Goal: Task Accomplishment & Management: Manage account settings

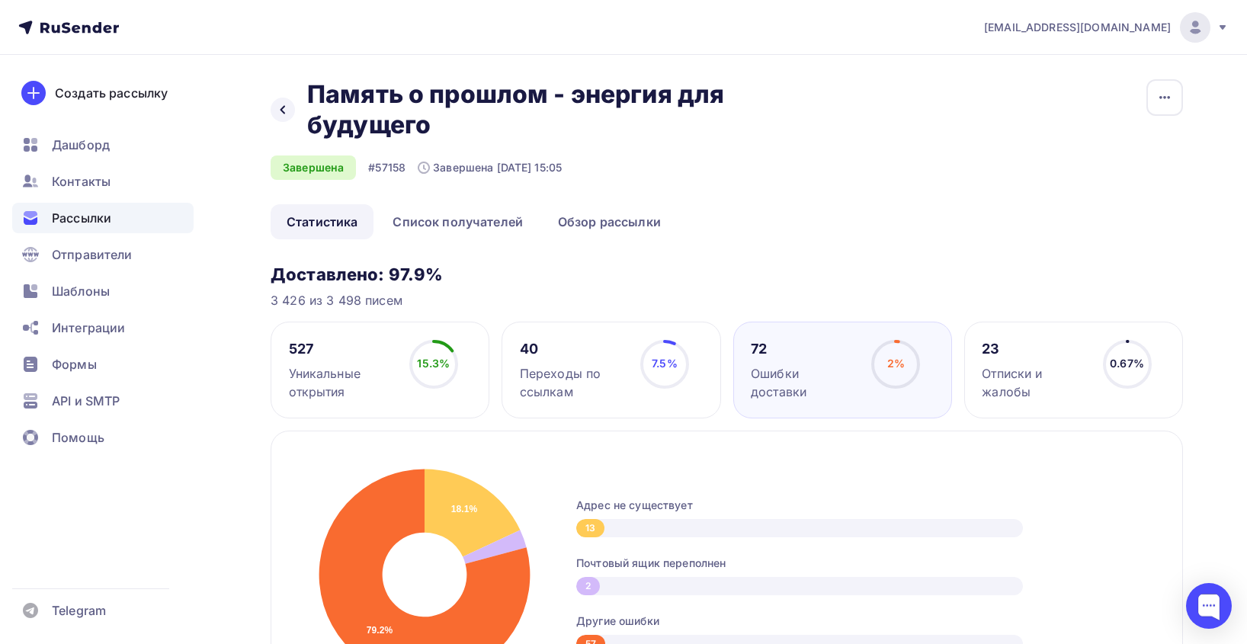
click at [101, 216] on span "Рассылки" at bounding box center [81, 218] width 59 height 18
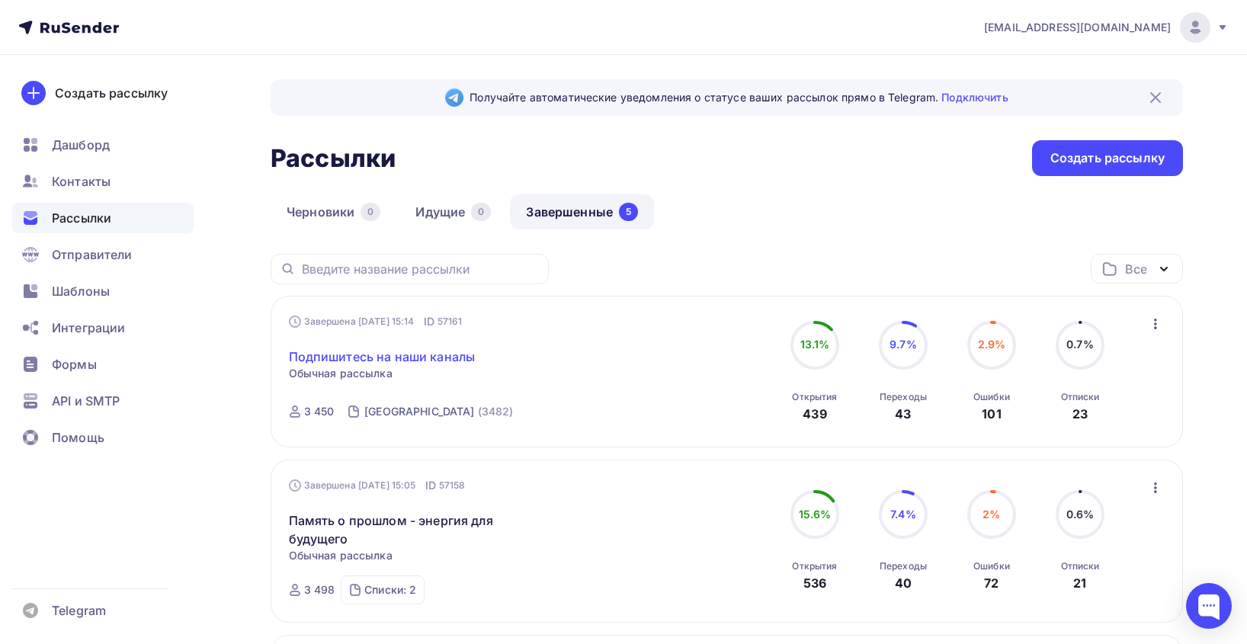
click at [388, 358] on link "Подпишитесь на наши каналы" at bounding box center [382, 356] width 187 height 18
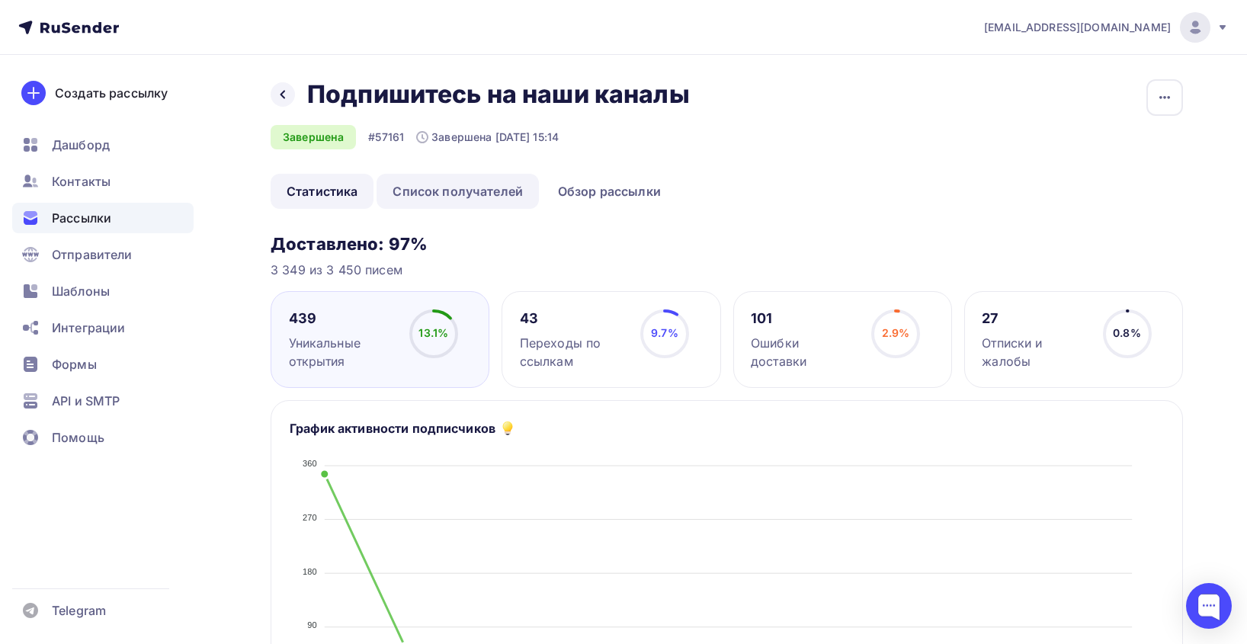
click at [479, 195] on link "Список получателей" at bounding box center [457, 191] width 162 height 35
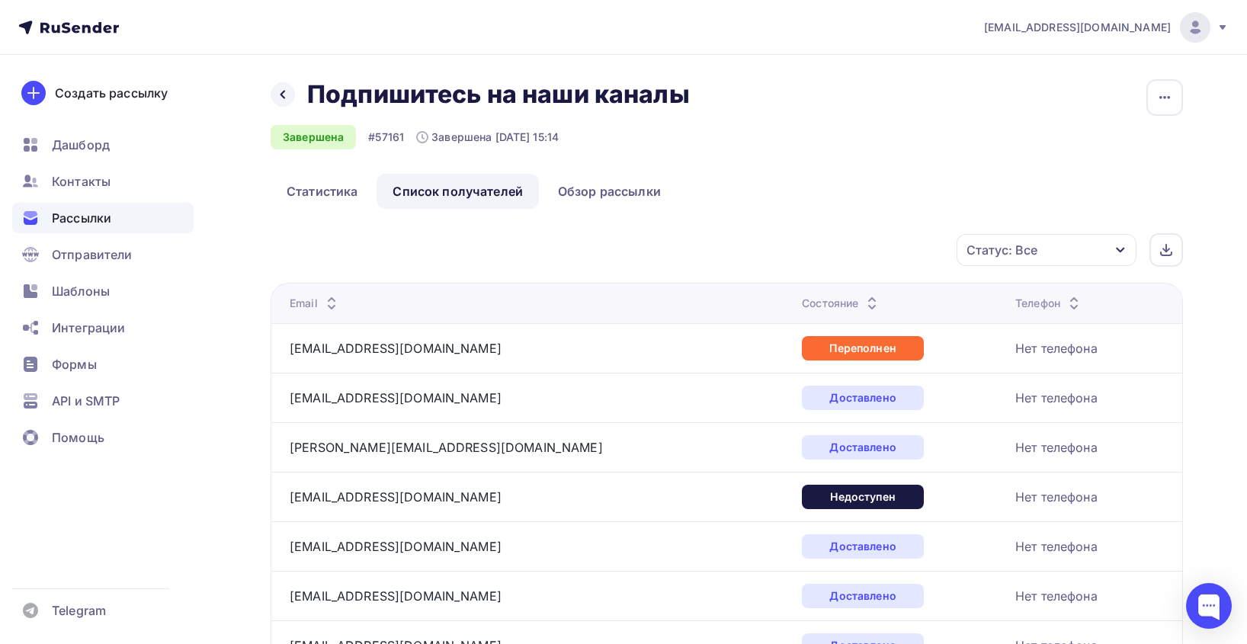
click at [1067, 247] on div "Статус: Все" at bounding box center [1046, 250] width 180 height 32
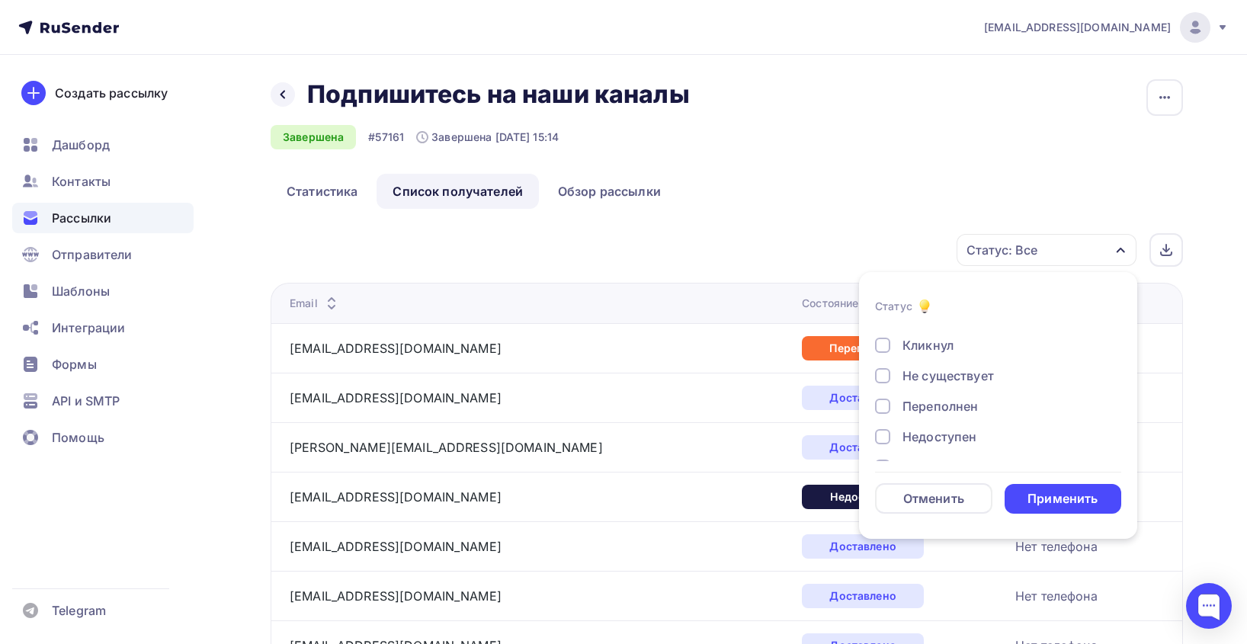
scroll to position [76, 0]
click at [938, 380] on div "Переполнен" at bounding box center [939, 382] width 75 height 18
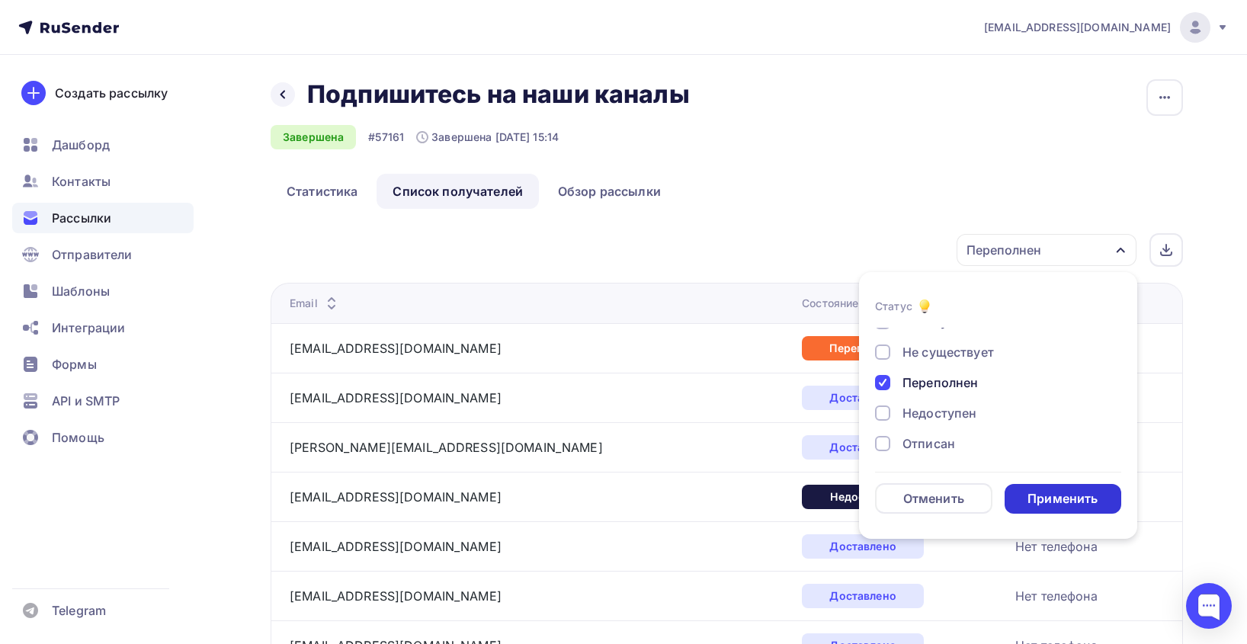
click at [1050, 491] on div "Применить" at bounding box center [1062, 499] width 70 height 18
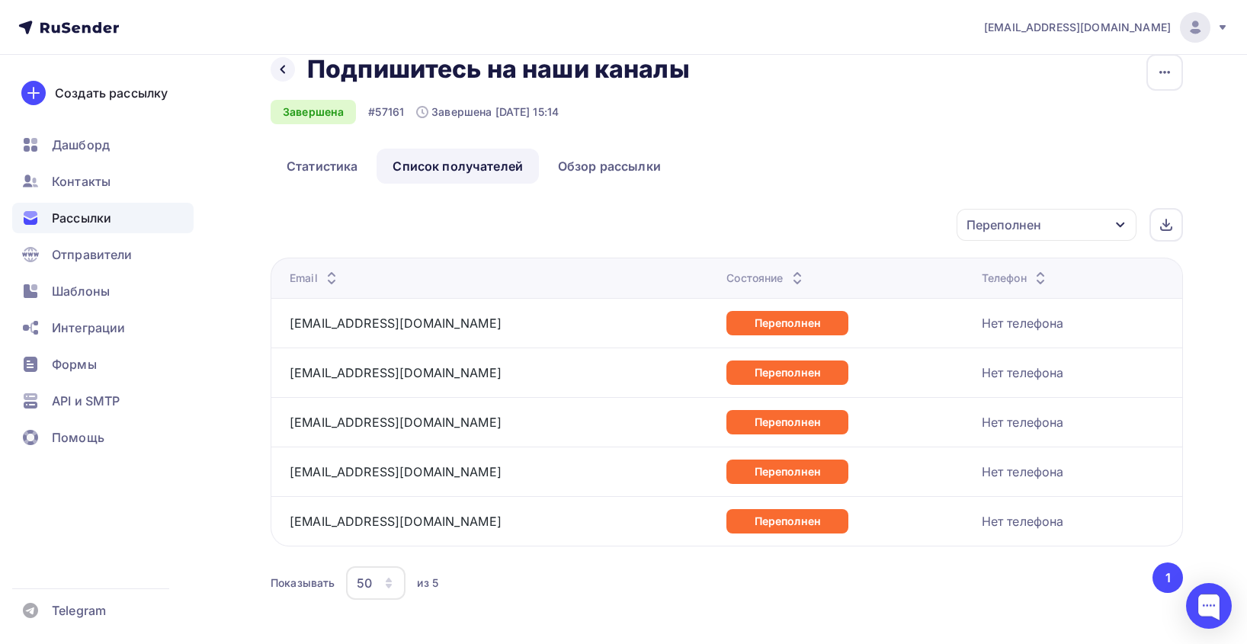
scroll to position [0, 0]
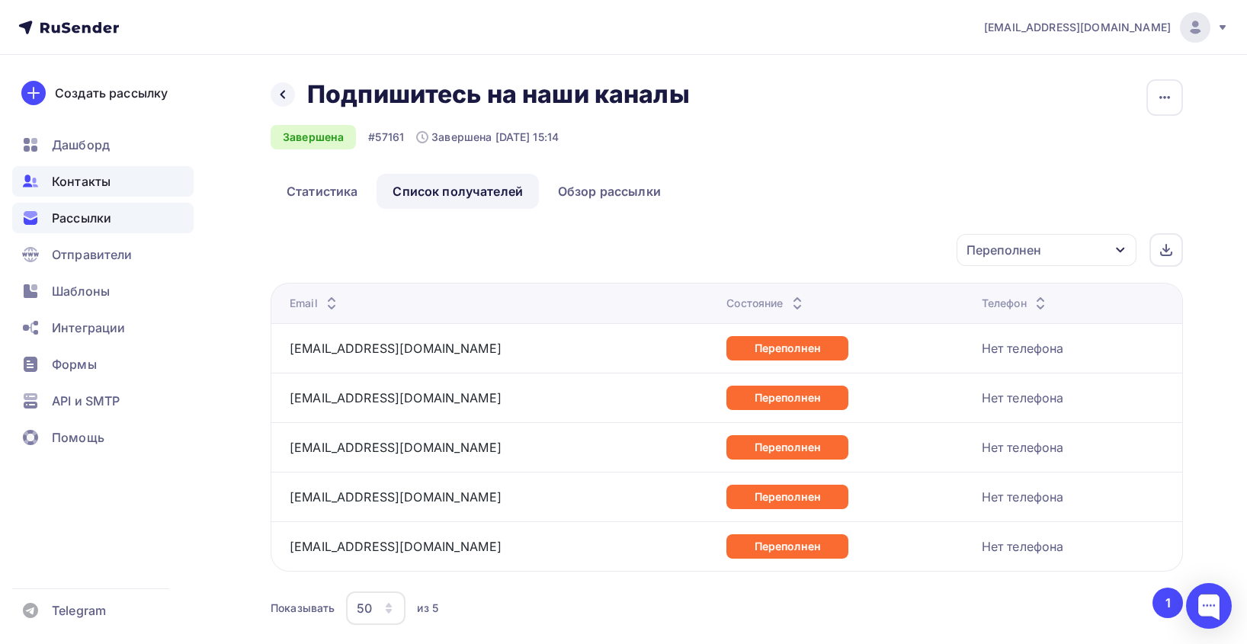
click at [107, 181] on span "Контакты" at bounding box center [81, 181] width 59 height 18
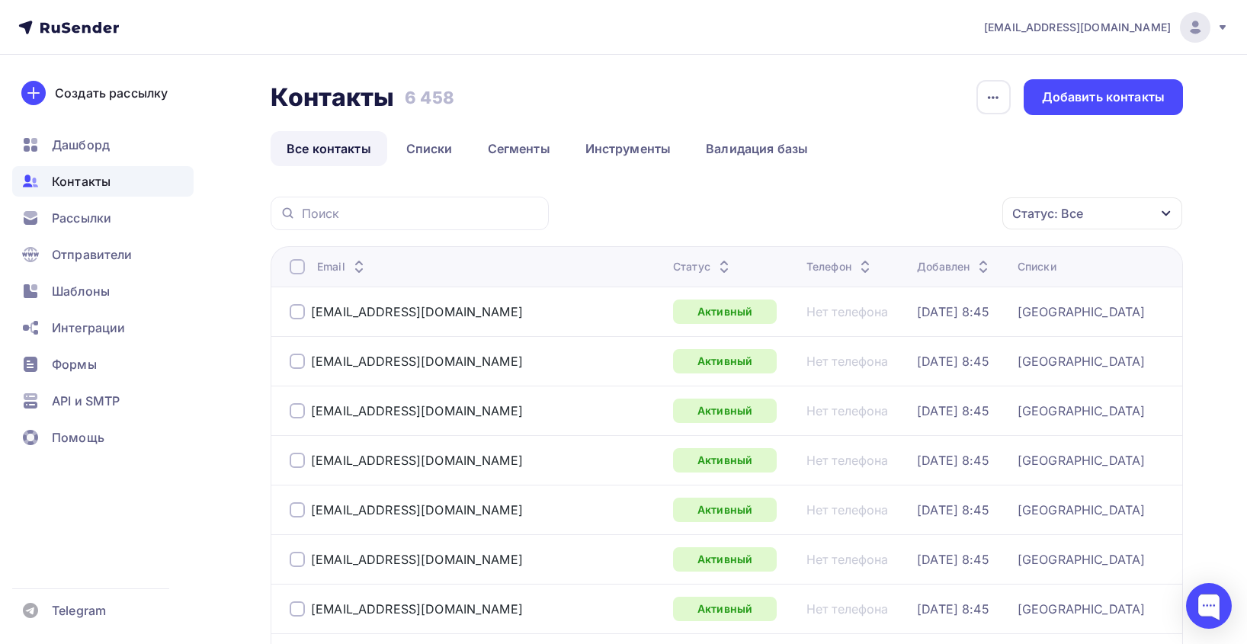
click at [673, 270] on div "Статус" at bounding box center [733, 266] width 121 height 15
click at [673, 269] on div "Статус" at bounding box center [703, 266] width 60 height 15
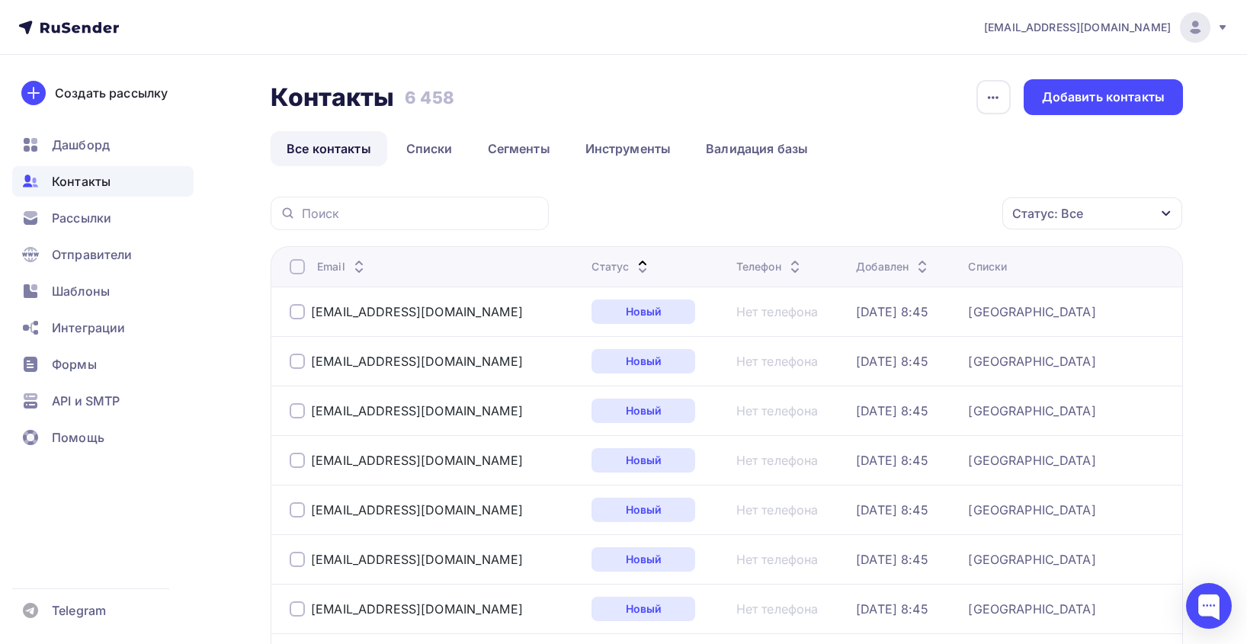
click at [630, 264] on div "Статус" at bounding box center [621, 266] width 60 height 15
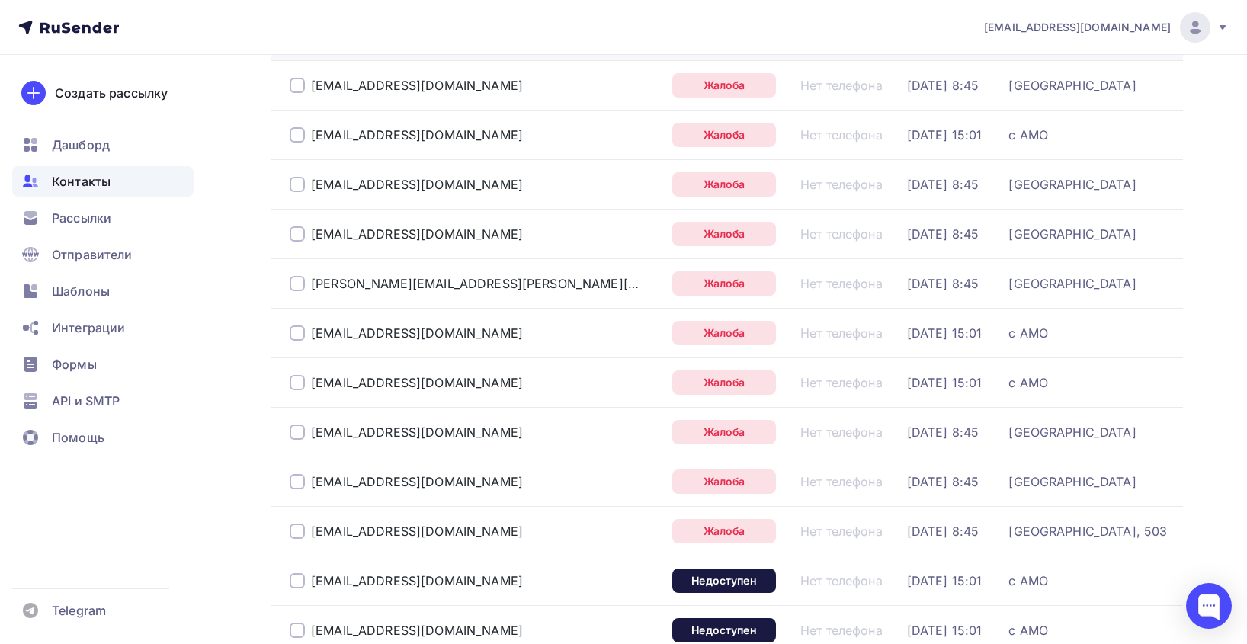
scroll to position [229, 0]
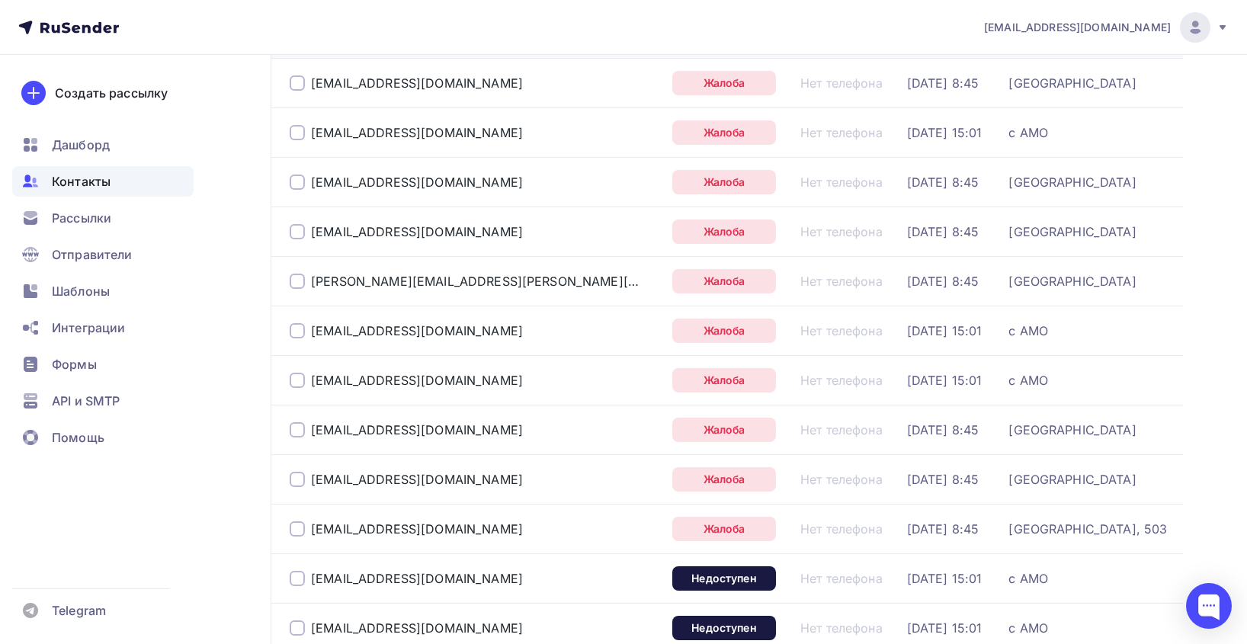
click at [298, 84] on div at bounding box center [297, 82] width 15 height 15
click at [302, 133] on div at bounding box center [297, 132] width 15 height 15
click at [298, 185] on div at bounding box center [297, 181] width 15 height 15
click at [298, 237] on div at bounding box center [297, 231] width 15 height 15
click at [296, 278] on div at bounding box center [297, 281] width 15 height 15
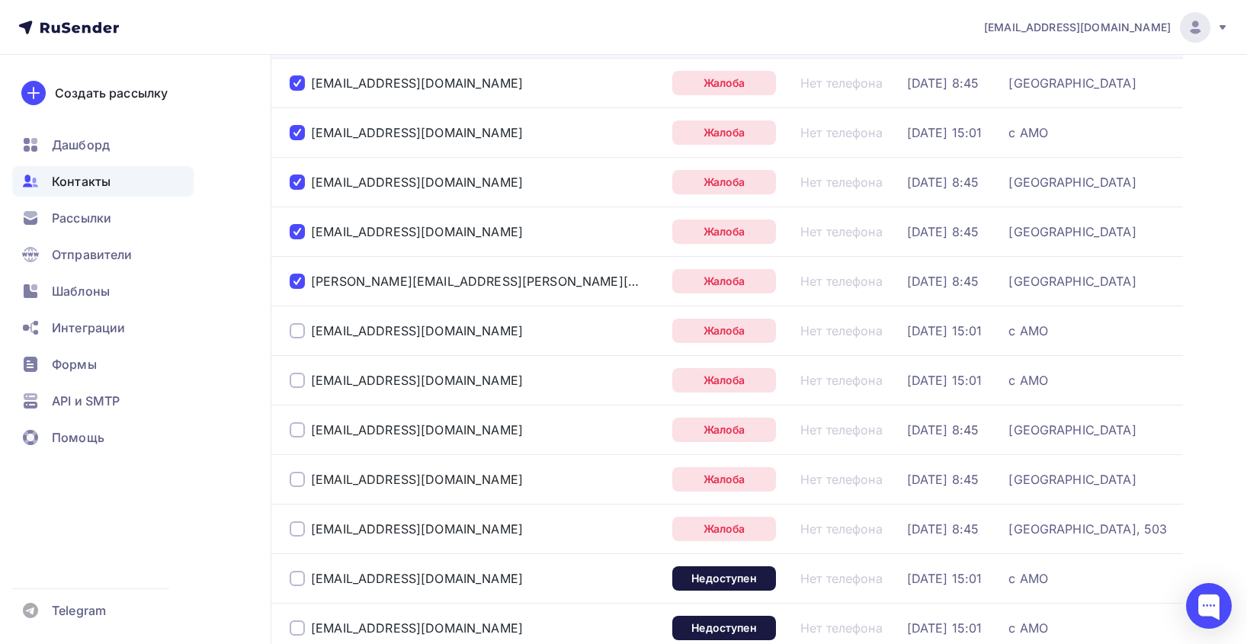
click at [300, 334] on div at bounding box center [297, 330] width 15 height 15
click at [295, 380] on div at bounding box center [297, 380] width 15 height 15
click at [295, 424] on div at bounding box center [297, 429] width 15 height 15
click at [290, 475] on div at bounding box center [297, 479] width 15 height 15
click at [295, 523] on div at bounding box center [297, 528] width 15 height 15
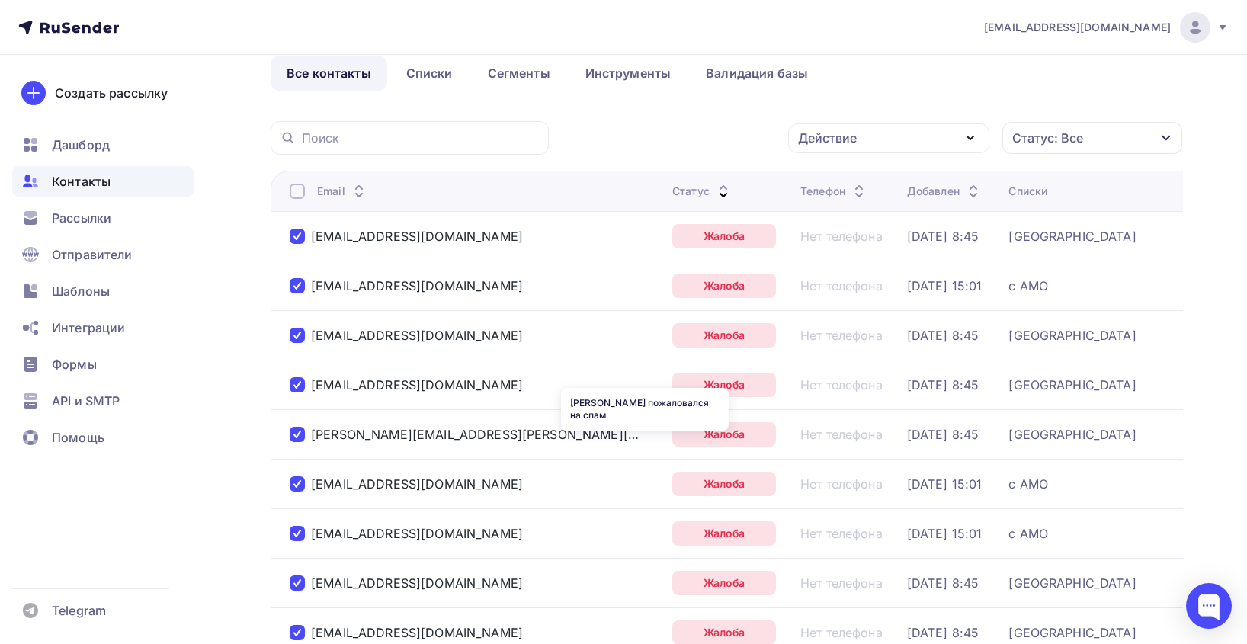
scroll to position [0, 0]
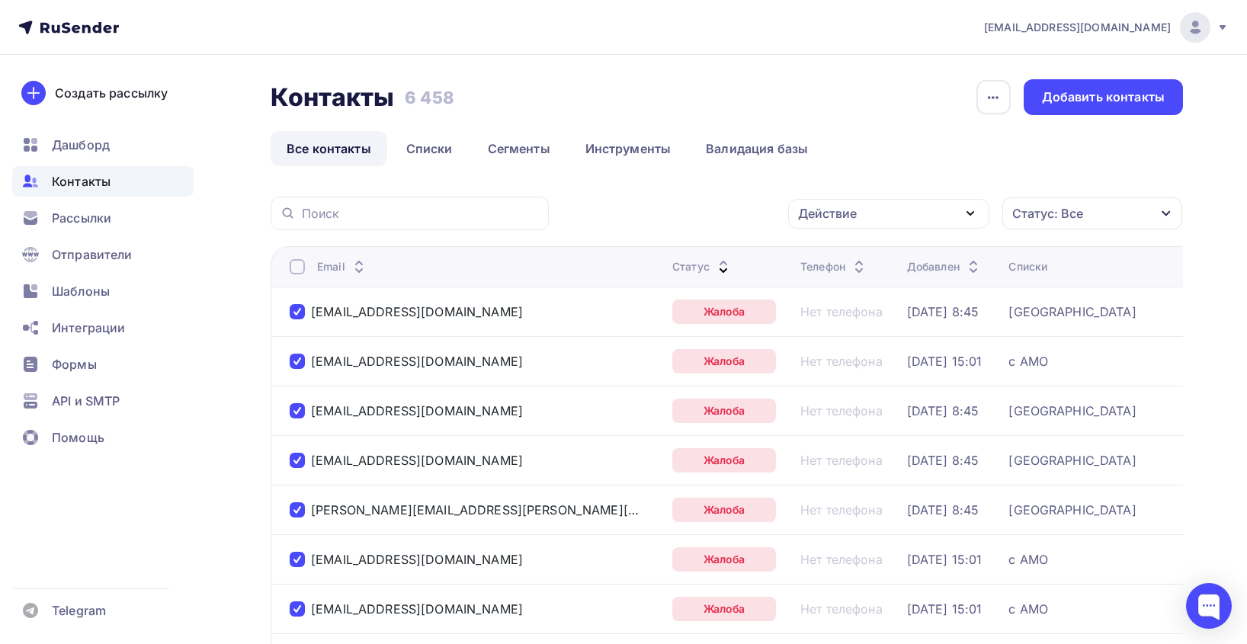
click at [928, 204] on div "Действие" at bounding box center [888, 214] width 201 height 30
click at [863, 319] on div "Удалить" at bounding box center [888, 319] width 165 height 18
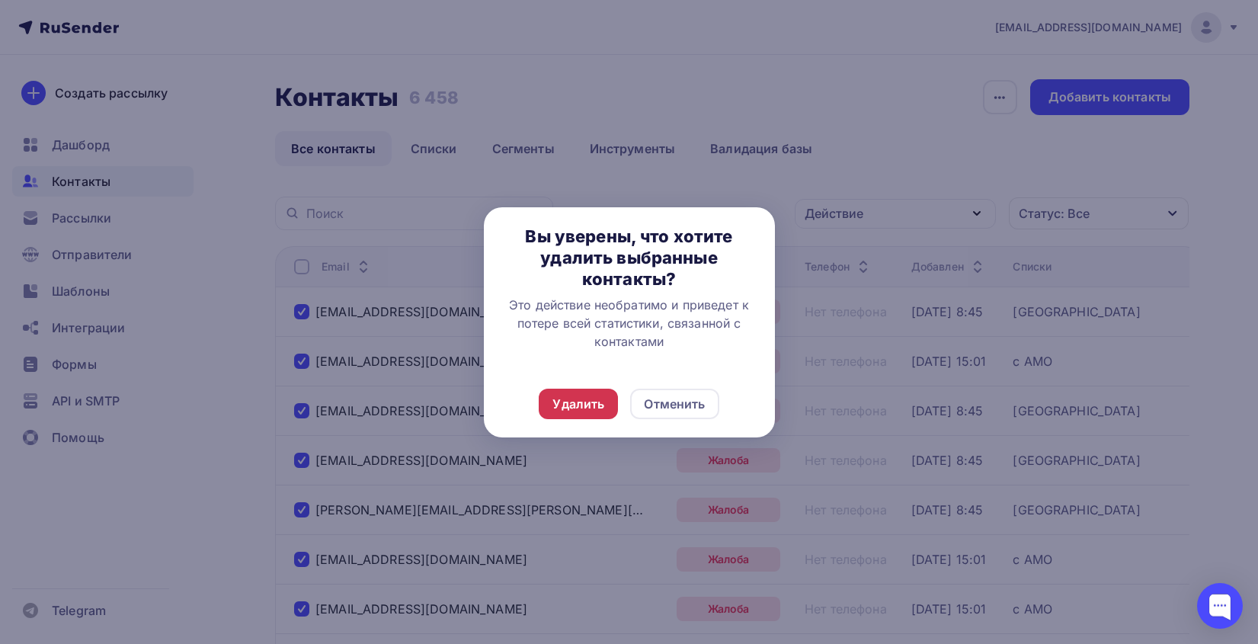
click at [577, 404] on div "Удалить" at bounding box center [578, 404] width 52 height 18
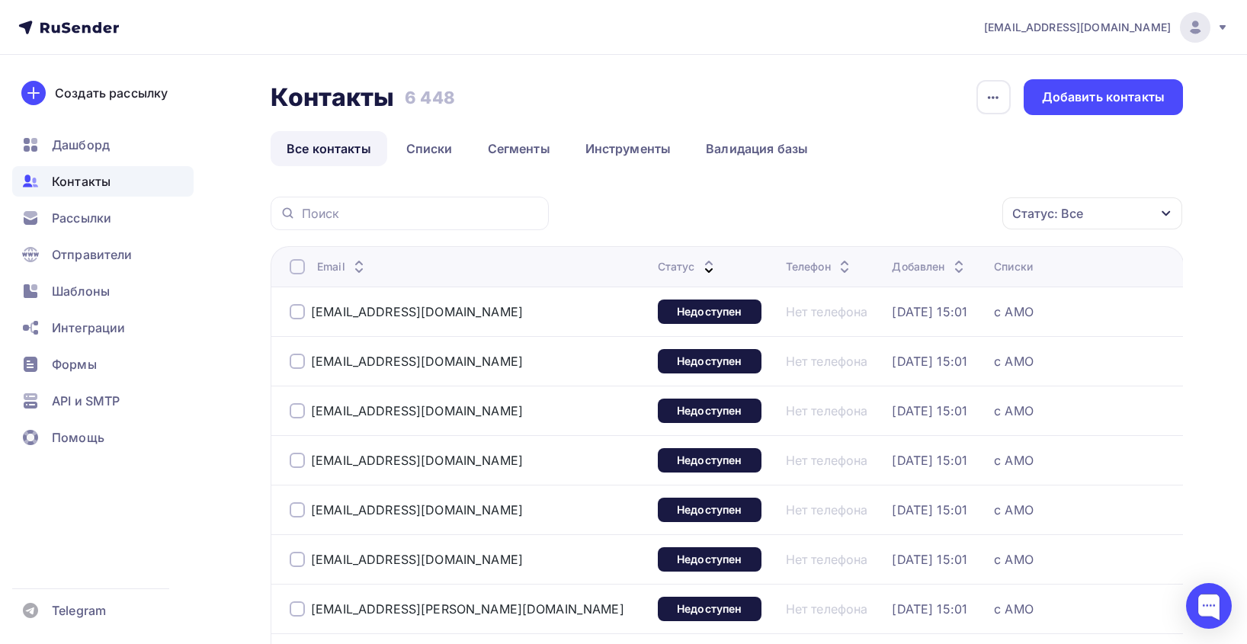
click at [300, 309] on div at bounding box center [297, 311] width 15 height 15
click at [294, 354] on div at bounding box center [297, 361] width 15 height 15
click at [297, 411] on div at bounding box center [297, 410] width 15 height 15
click at [301, 458] on div at bounding box center [297, 460] width 15 height 15
click at [296, 514] on div at bounding box center [297, 509] width 15 height 15
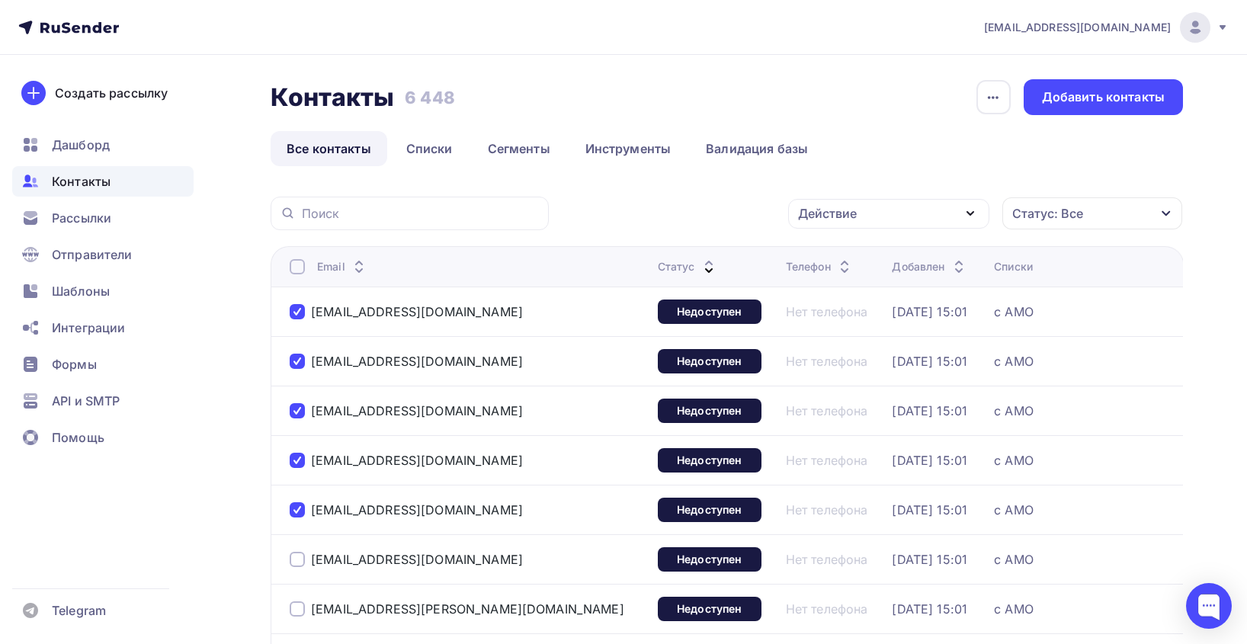
click at [297, 562] on div at bounding box center [297, 559] width 15 height 15
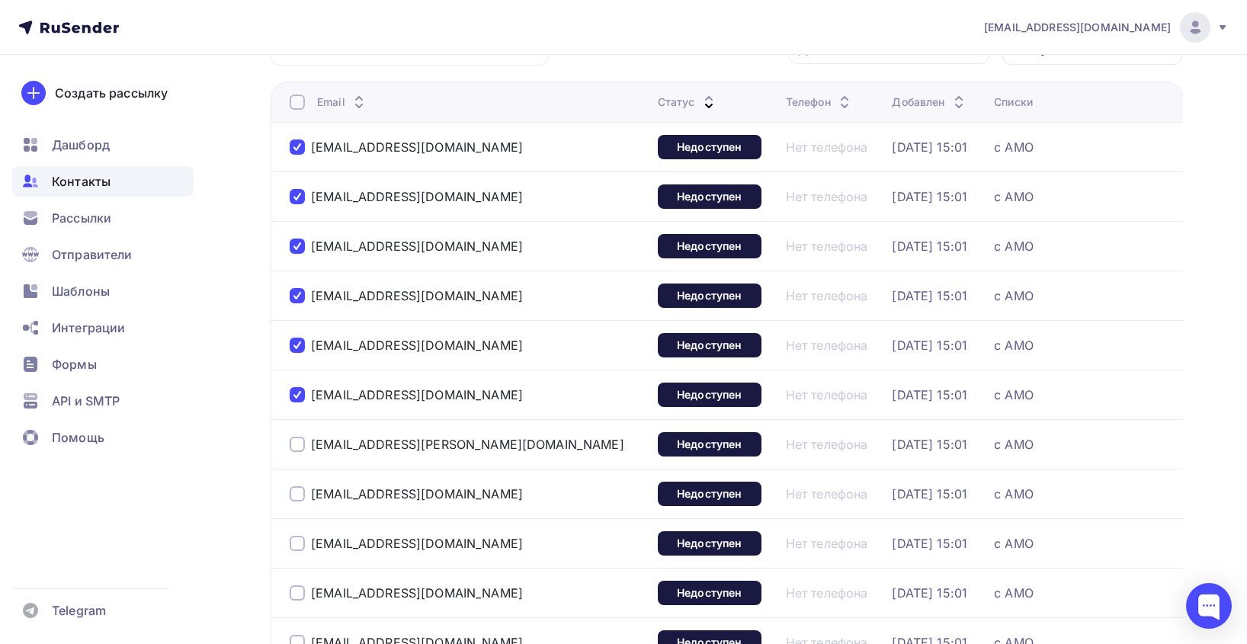
scroll to position [229, 0]
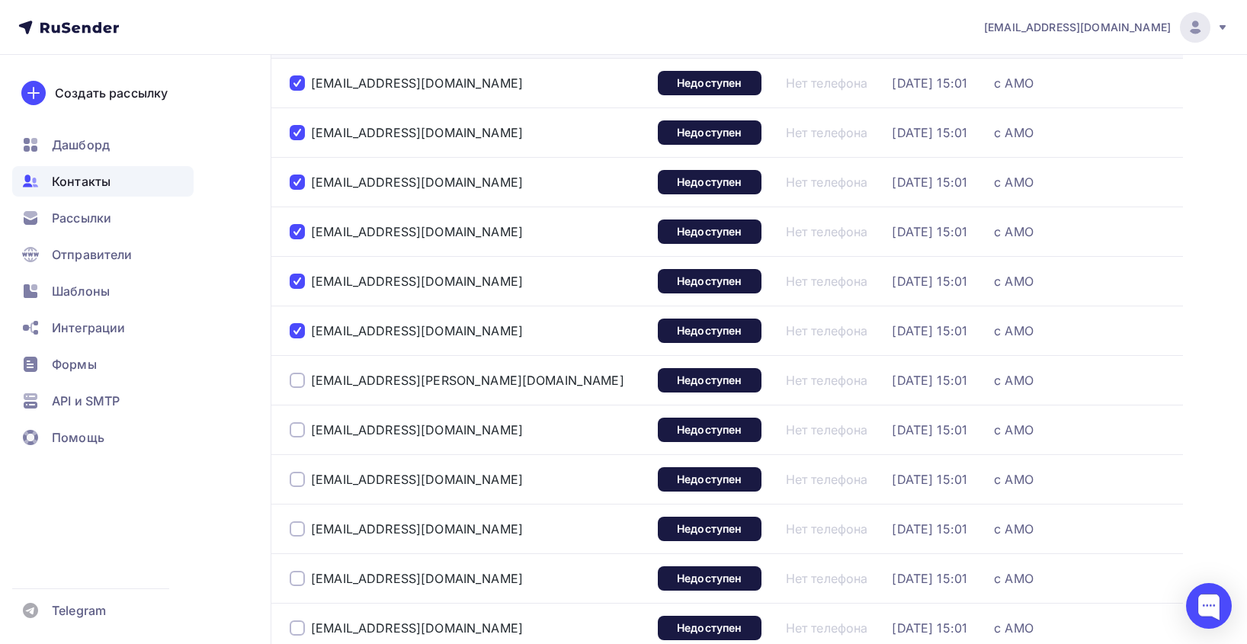
click at [294, 379] on div at bounding box center [297, 380] width 15 height 15
click at [299, 432] on div at bounding box center [297, 429] width 15 height 15
click at [290, 483] on div at bounding box center [297, 479] width 15 height 15
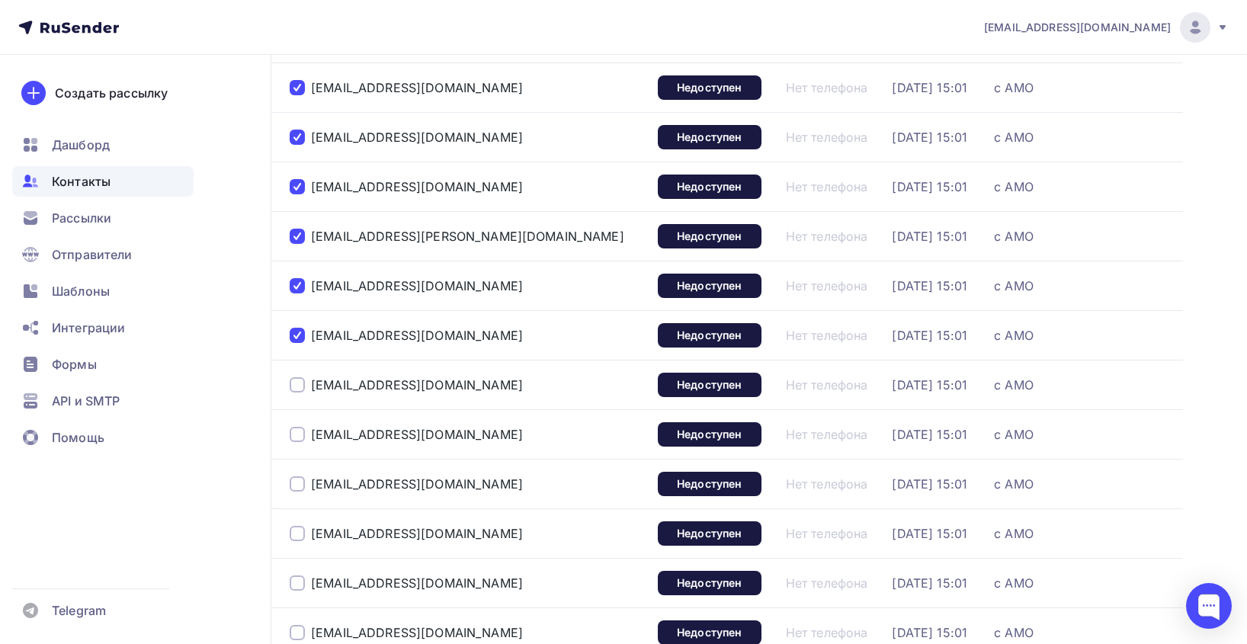
scroll to position [381, 0]
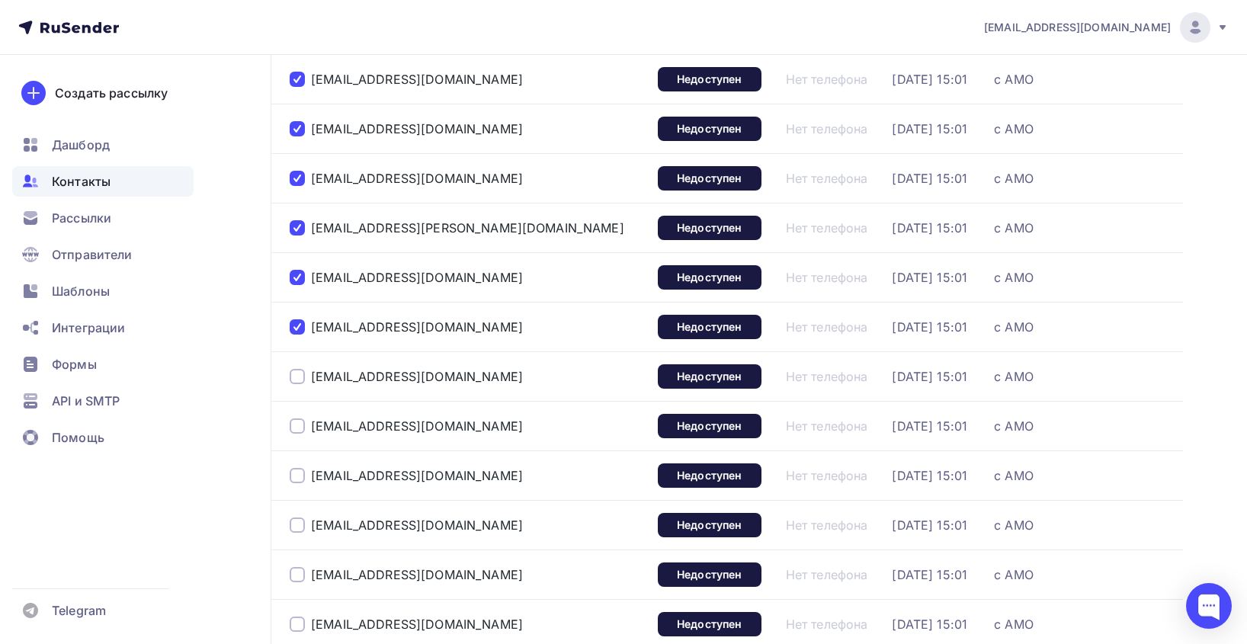
click at [296, 380] on div at bounding box center [297, 376] width 15 height 15
click at [299, 429] on div at bounding box center [297, 425] width 15 height 15
click at [299, 475] on div at bounding box center [297, 475] width 15 height 15
click at [297, 526] on div at bounding box center [297, 524] width 15 height 15
click at [301, 571] on div at bounding box center [297, 574] width 15 height 15
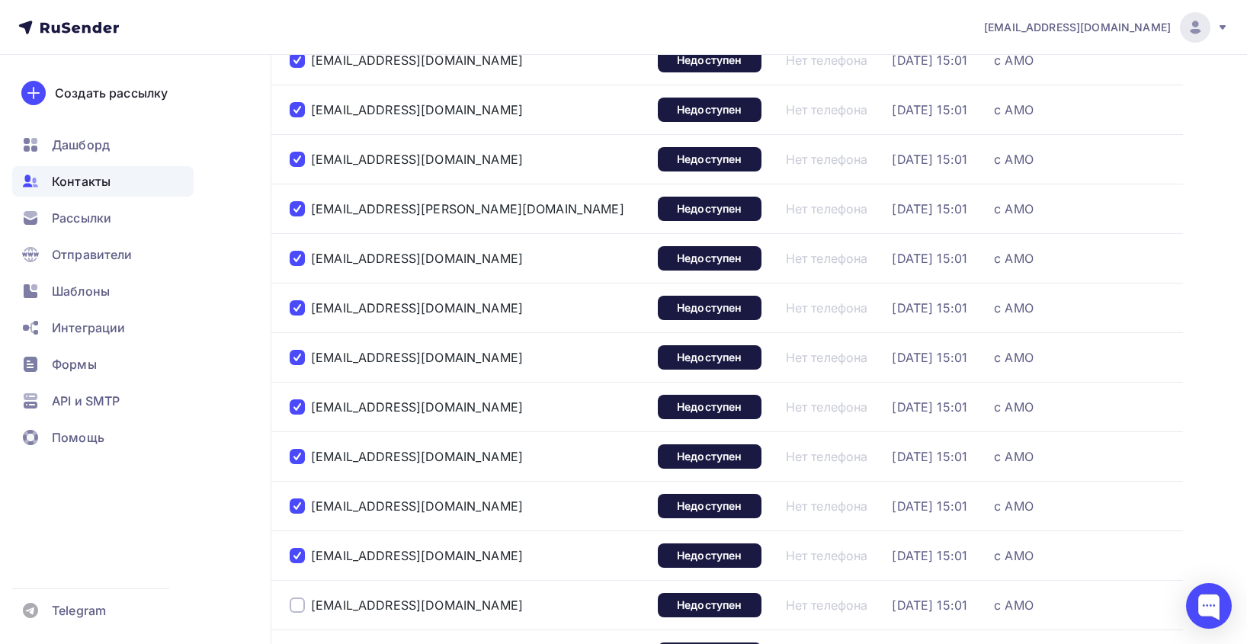
scroll to position [533, 0]
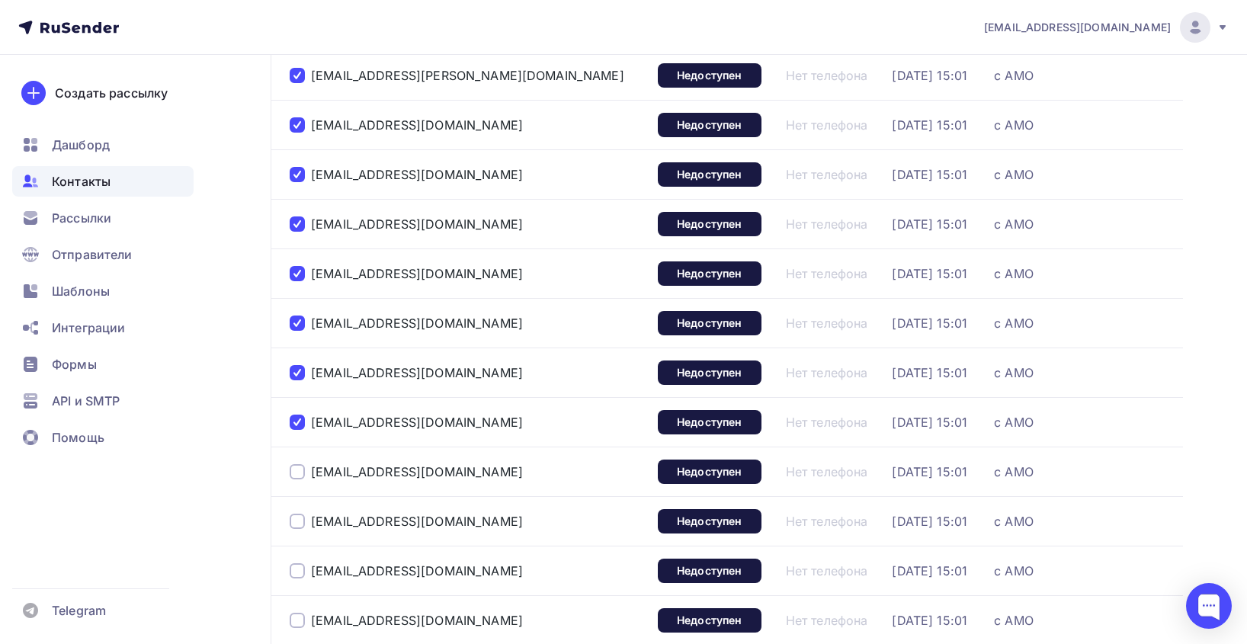
click at [296, 477] on div at bounding box center [297, 471] width 15 height 15
click at [300, 522] on div at bounding box center [297, 521] width 15 height 15
click at [297, 572] on div at bounding box center [297, 570] width 15 height 15
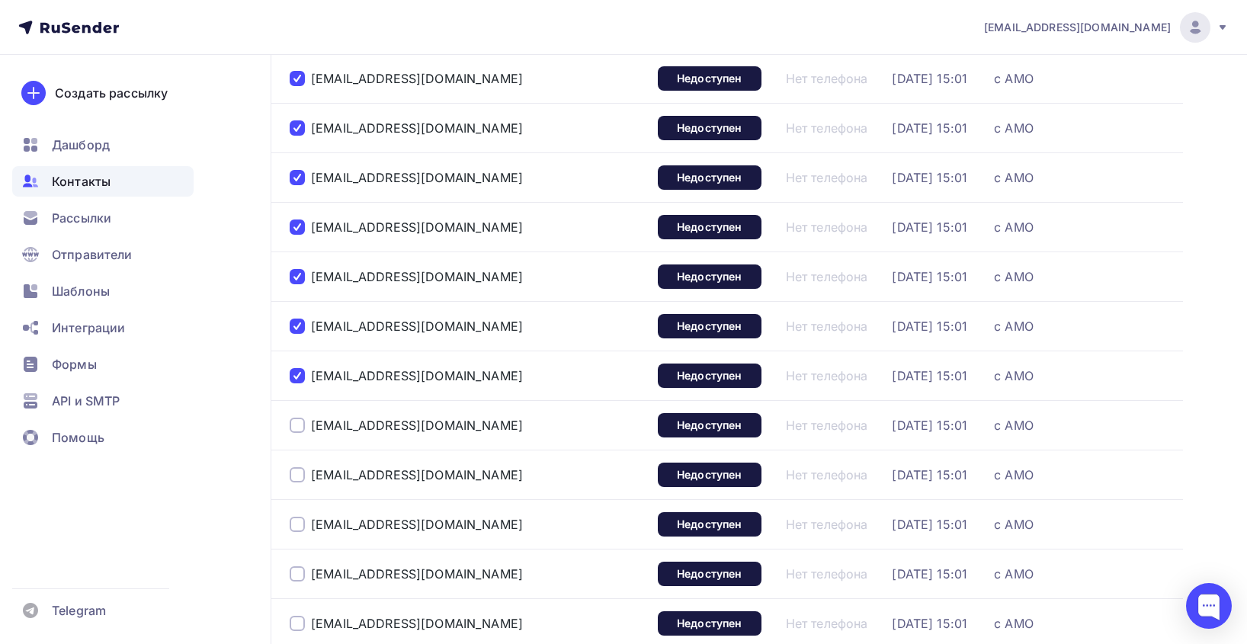
scroll to position [762, 0]
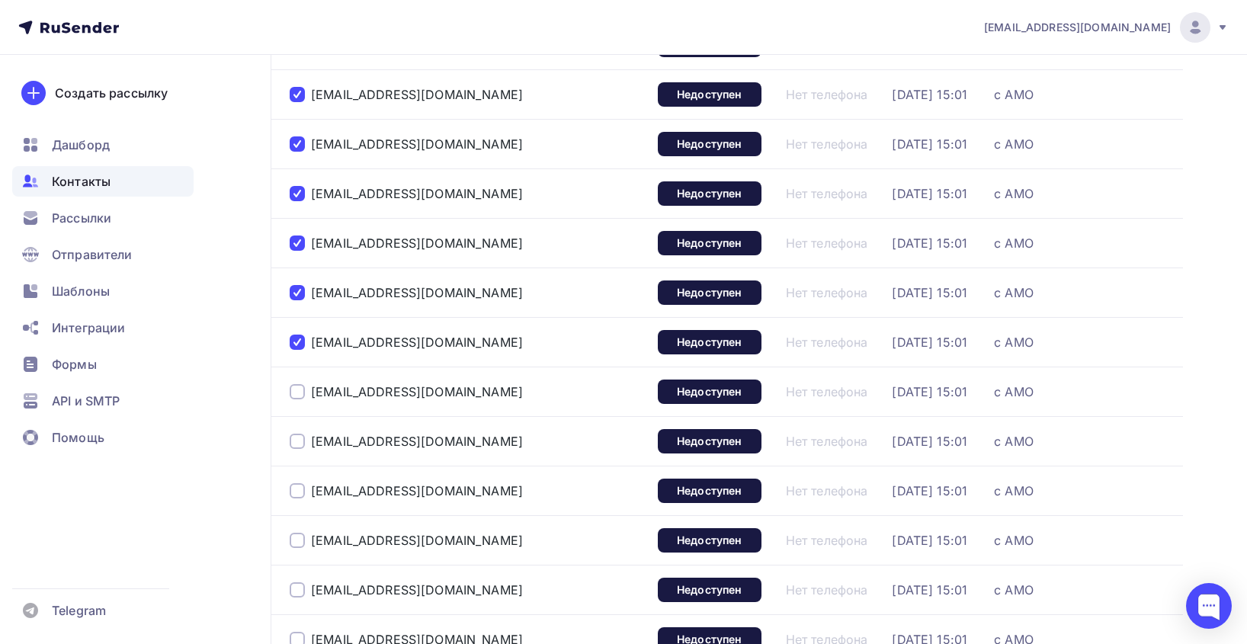
click at [296, 391] on div at bounding box center [297, 391] width 15 height 15
click at [296, 443] on div at bounding box center [297, 441] width 15 height 15
click at [300, 490] on div at bounding box center [297, 490] width 15 height 15
click at [292, 538] on div at bounding box center [297, 540] width 15 height 15
click at [297, 583] on div at bounding box center [297, 589] width 15 height 15
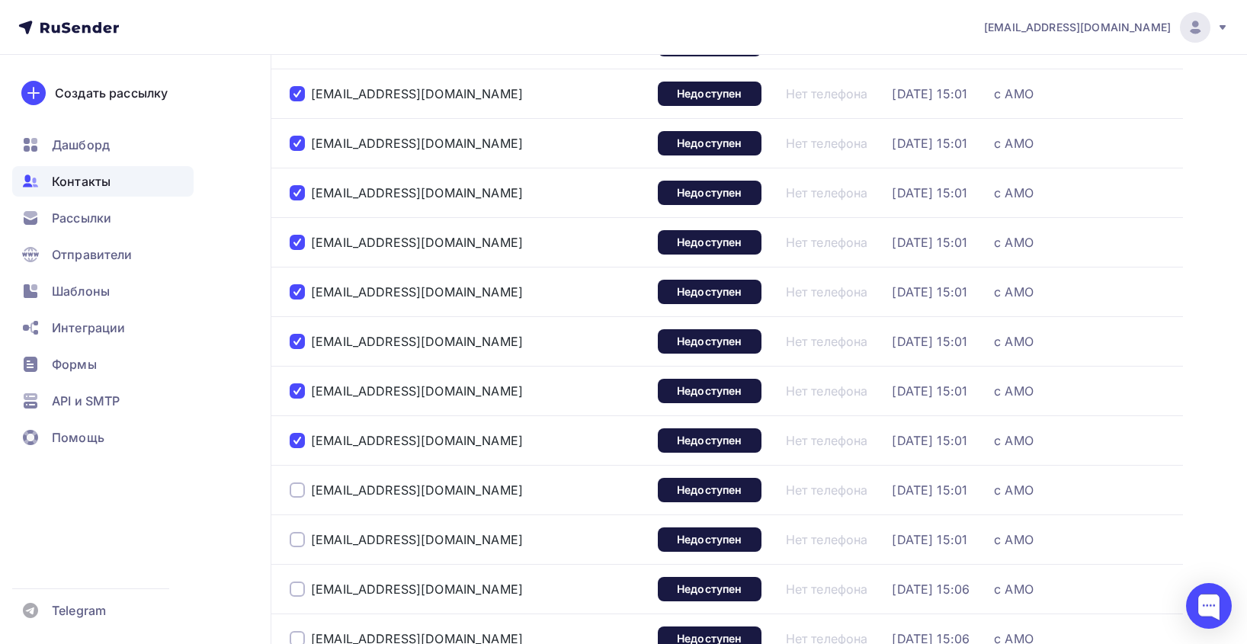
scroll to position [914, 0]
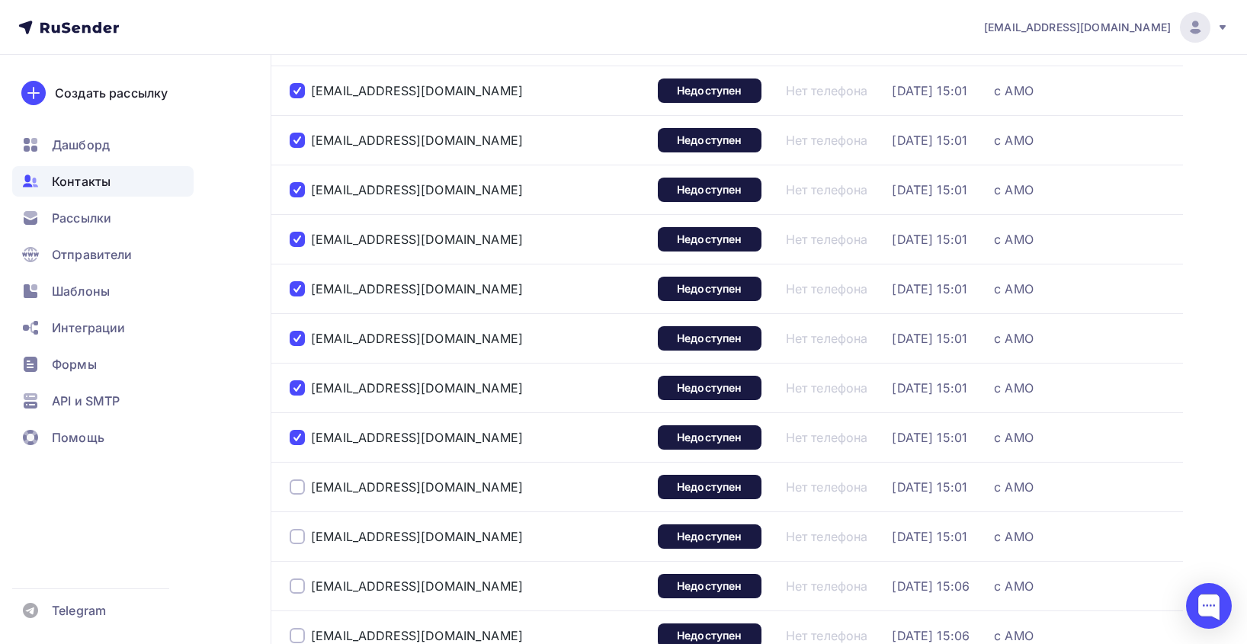
click at [297, 493] on div at bounding box center [297, 486] width 15 height 15
click at [299, 538] on div at bounding box center [297, 536] width 15 height 15
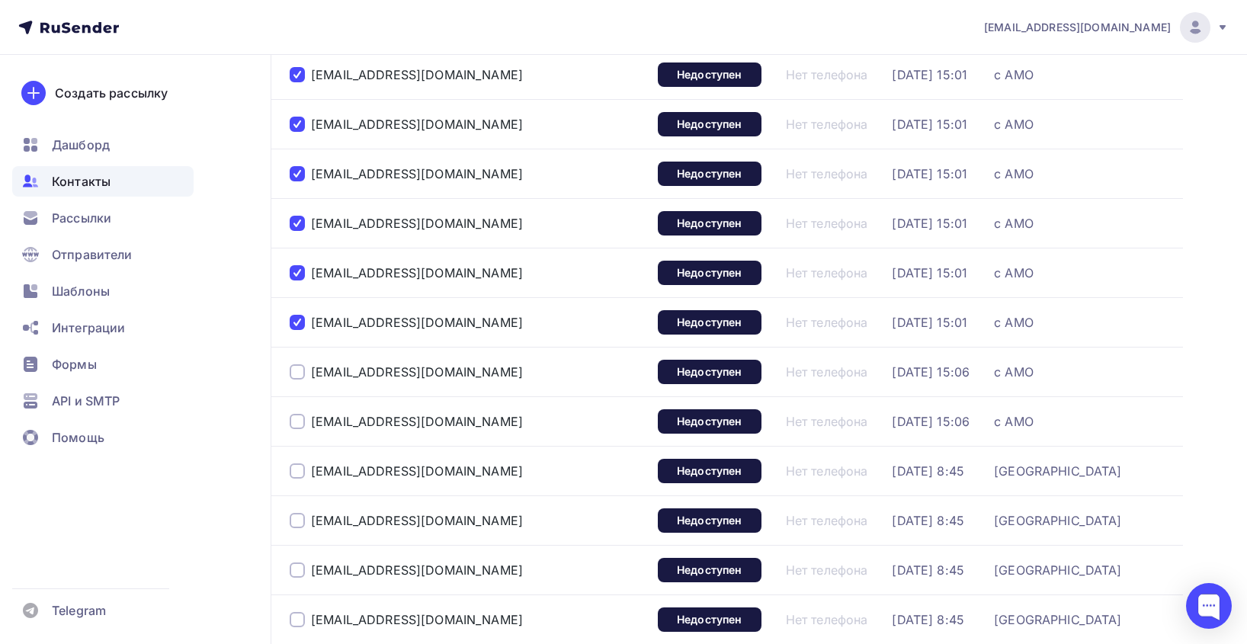
scroll to position [1143, 0]
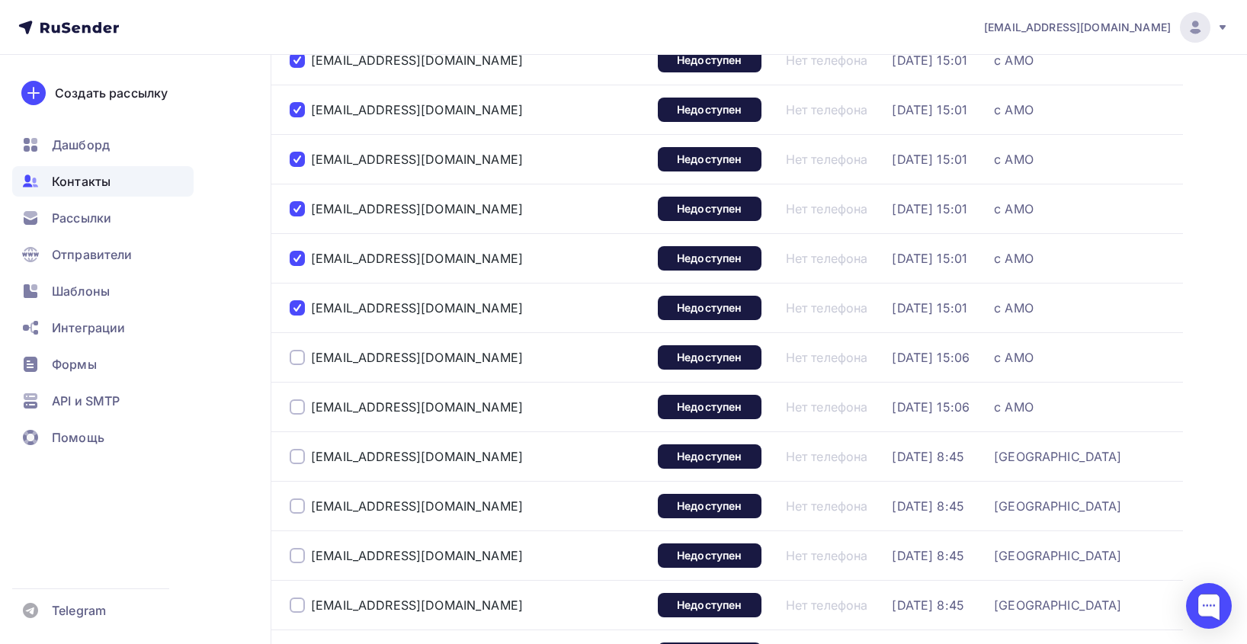
click at [294, 357] on div at bounding box center [297, 357] width 15 height 15
click at [299, 409] on div at bounding box center [297, 406] width 15 height 15
click at [296, 459] on div at bounding box center [297, 456] width 15 height 15
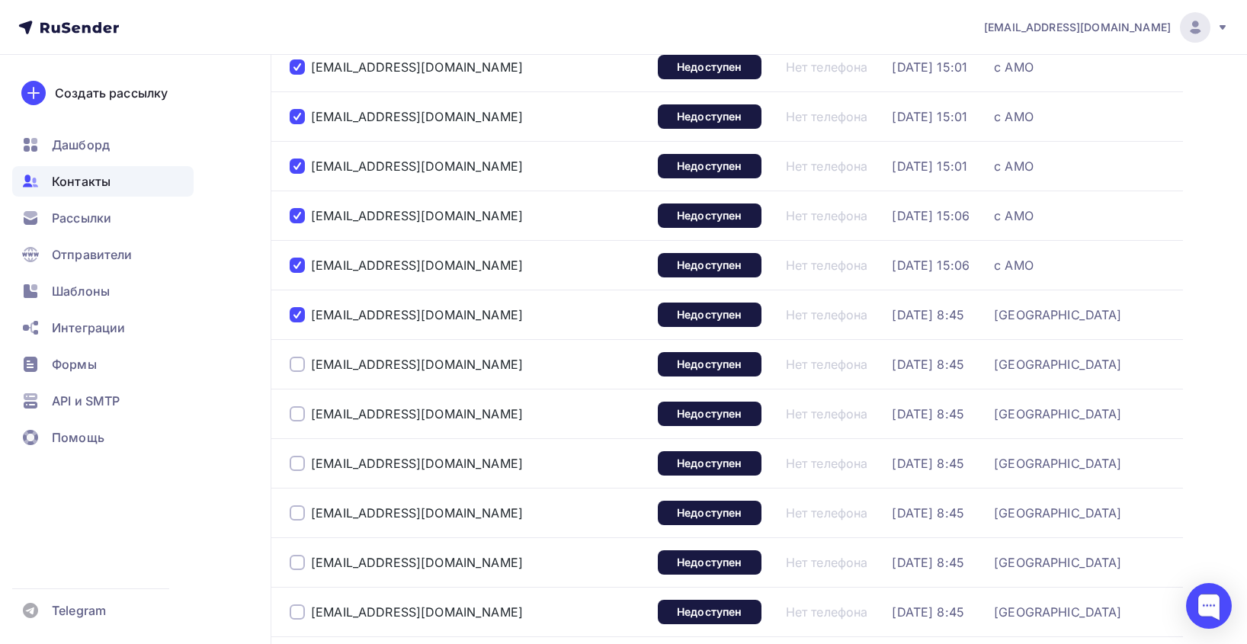
scroll to position [1295, 0]
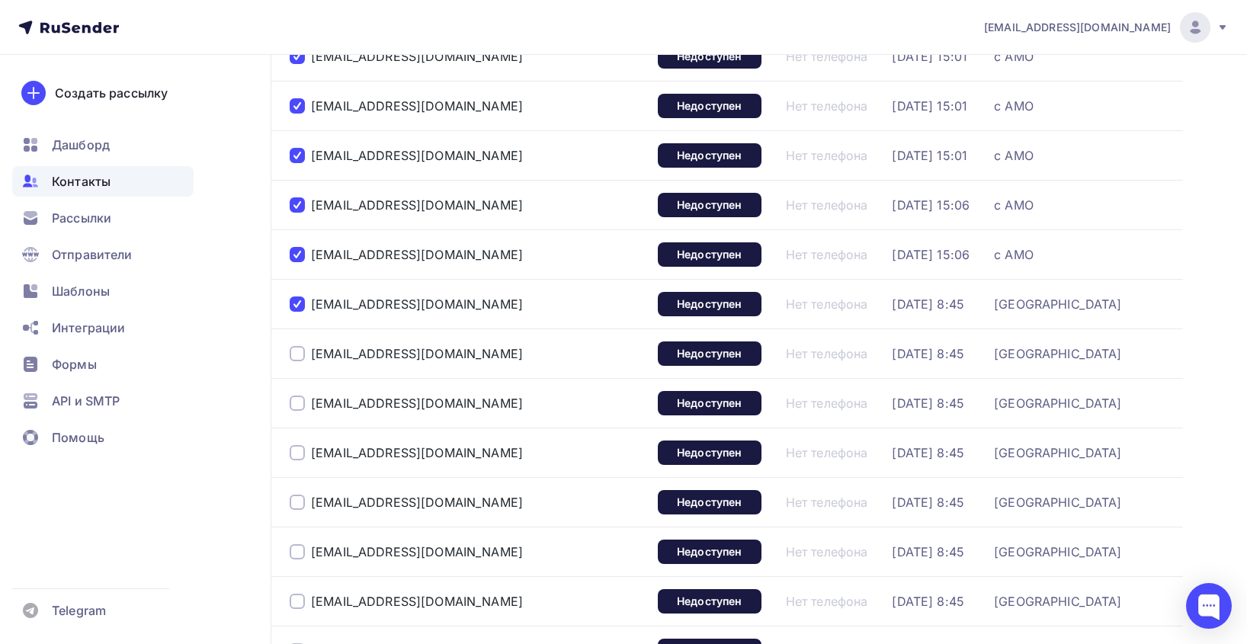
click at [296, 354] on div at bounding box center [297, 353] width 15 height 15
click at [297, 404] on div at bounding box center [297, 402] width 15 height 15
click at [299, 450] on div at bounding box center [297, 452] width 15 height 15
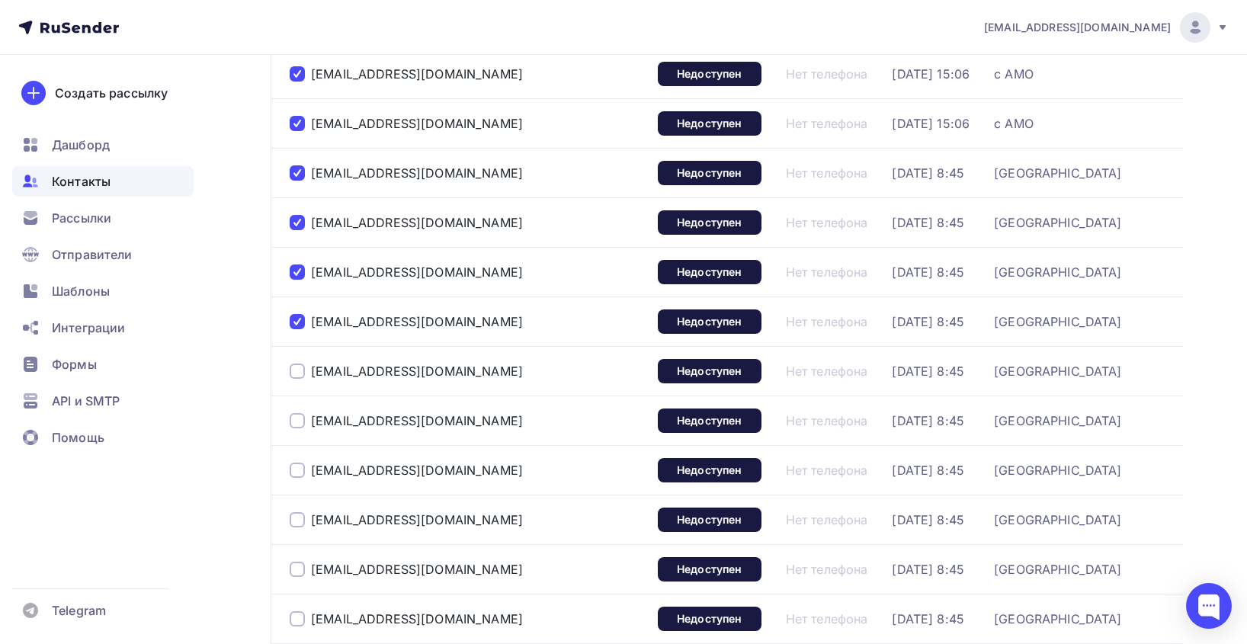
scroll to position [1448, 0]
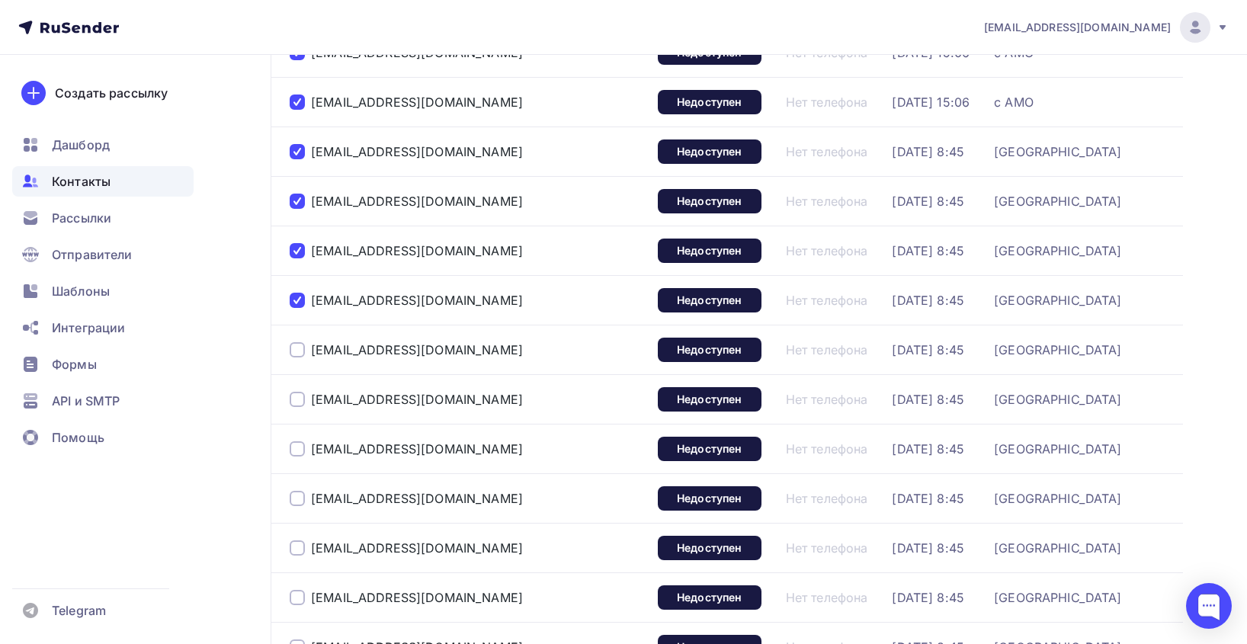
click at [294, 351] on div at bounding box center [297, 349] width 15 height 15
click at [300, 399] on div at bounding box center [297, 399] width 15 height 15
click at [299, 449] on div at bounding box center [297, 448] width 15 height 15
click at [300, 495] on div at bounding box center [297, 498] width 15 height 15
click at [301, 546] on div at bounding box center [297, 547] width 15 height 15
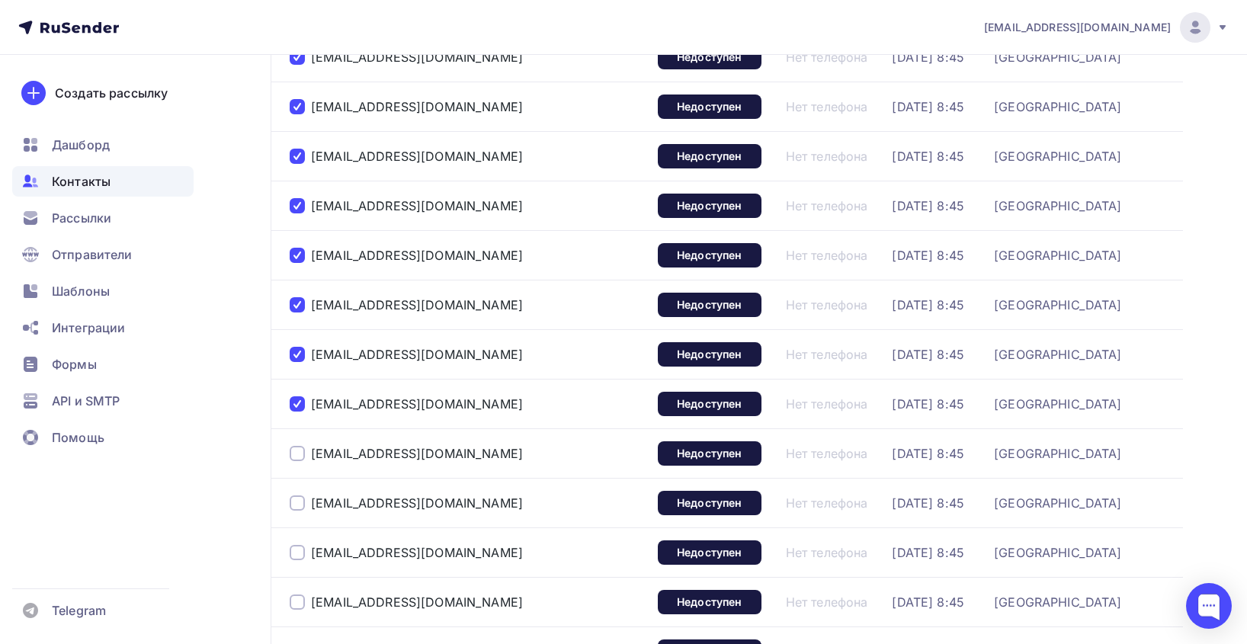
scroll to position [1600, 0]
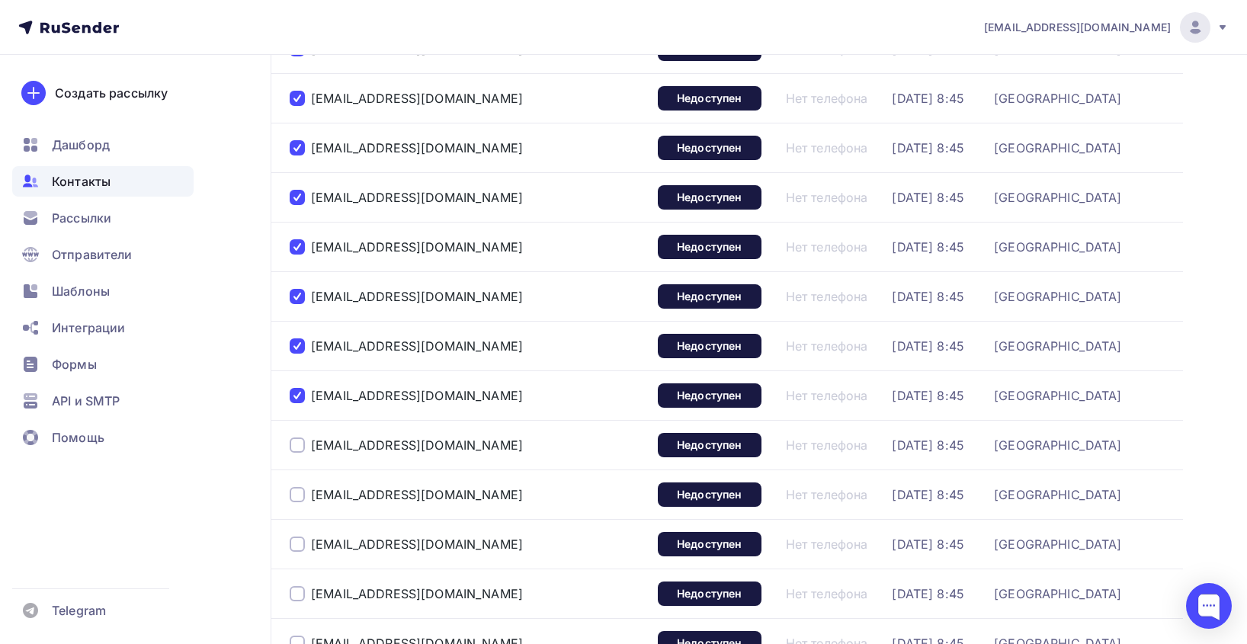
click at [296, 441] on div at bounding box center [297, 444] width 15 height 15
click at [299, 498] on div at bounding box center [297, 494] width 15 height 15
click at [303, 542] on div at bounding box center [297, 543] width 15 height 15
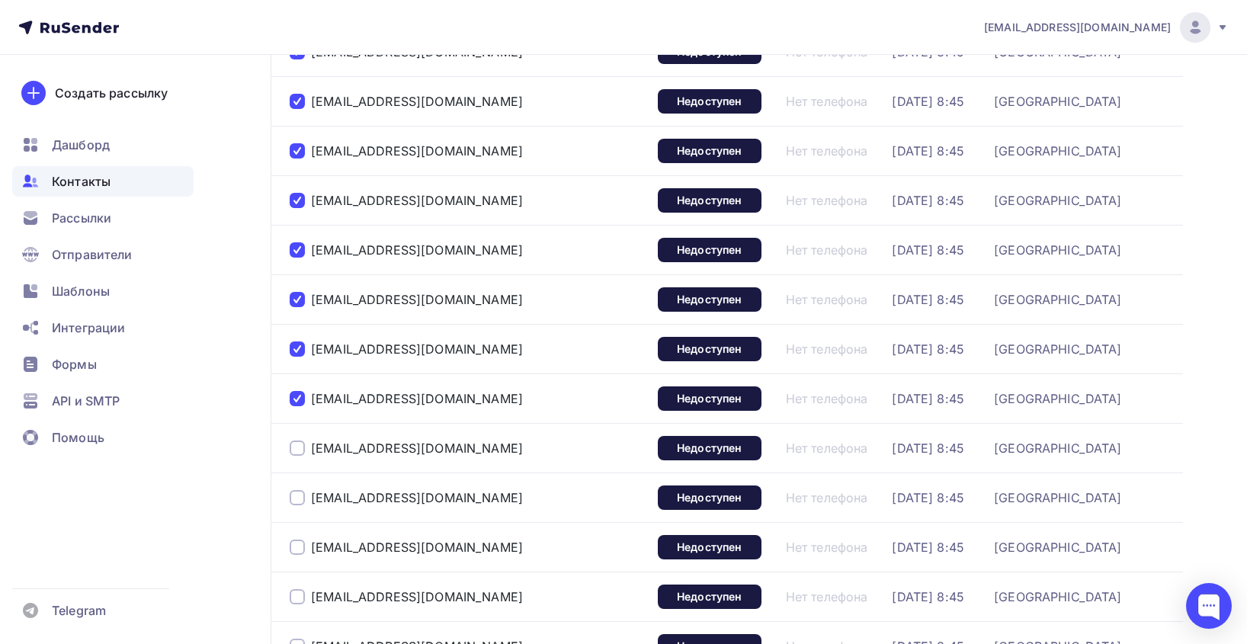
scroll to position [1753, 0]
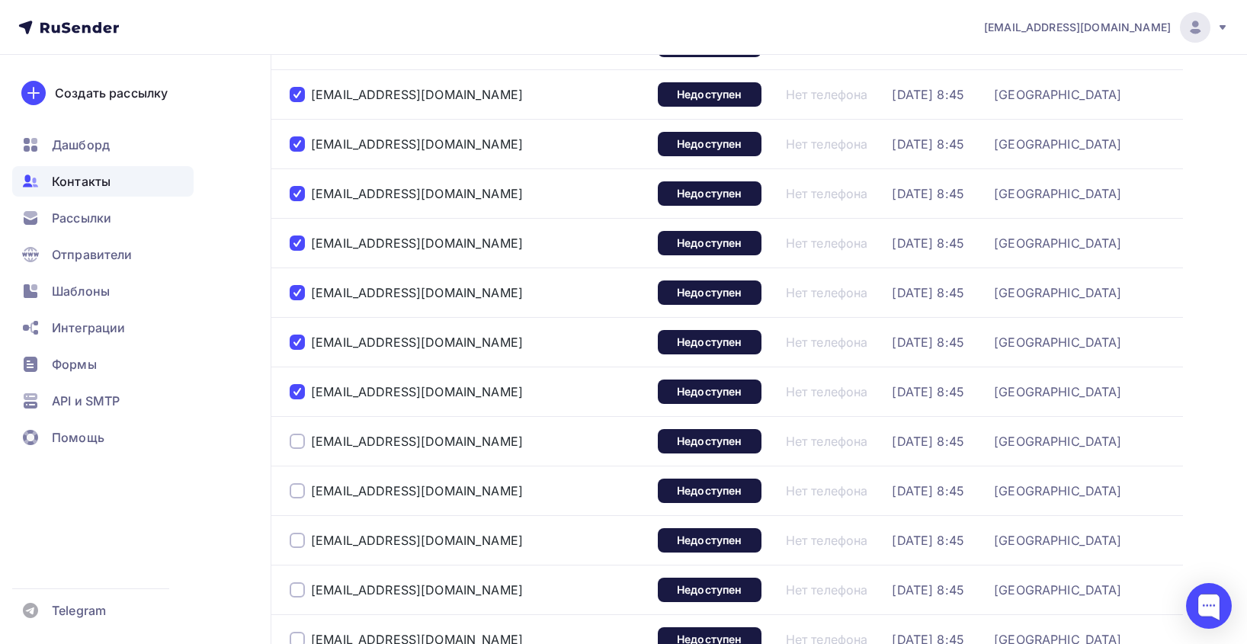
click at [297, 448] on div at bounding box center [297, 441] width 15 height 15
click at [299, 493] on div at bounding box center [297, 490] width 15 height 15
click at [299, 538] on div at bounding box center [297, 540] width 15 height 15
click at [297, 594] on div at bounding box center [297, 589] width 15 height 15
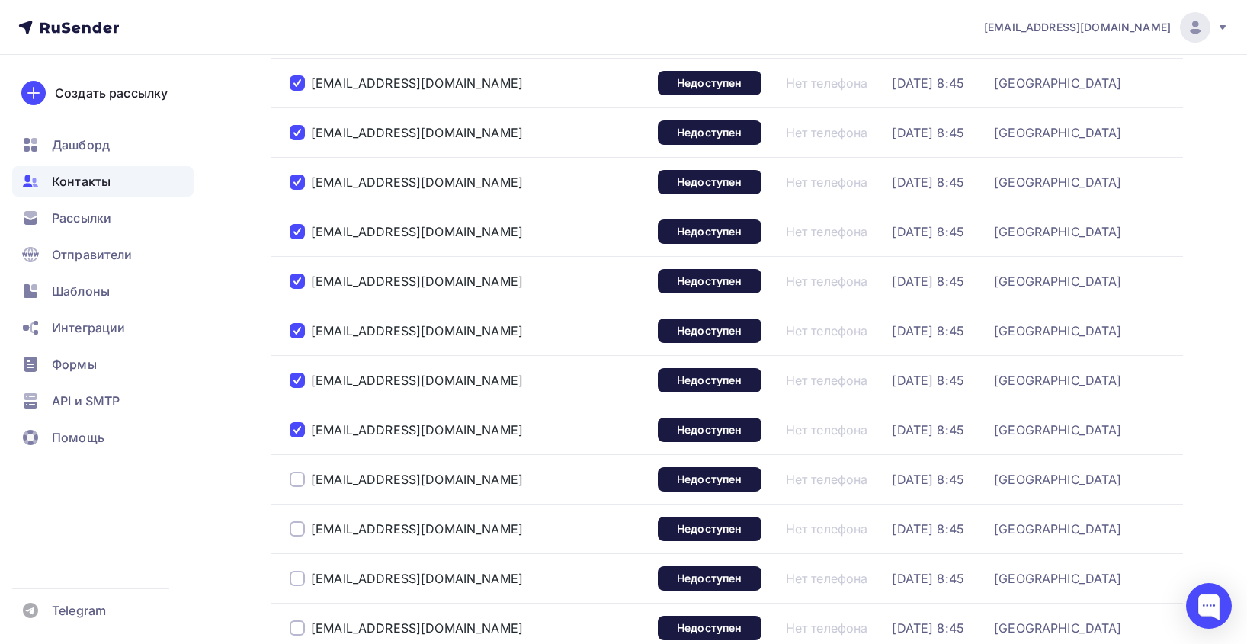
scroll to position [1981, 0]
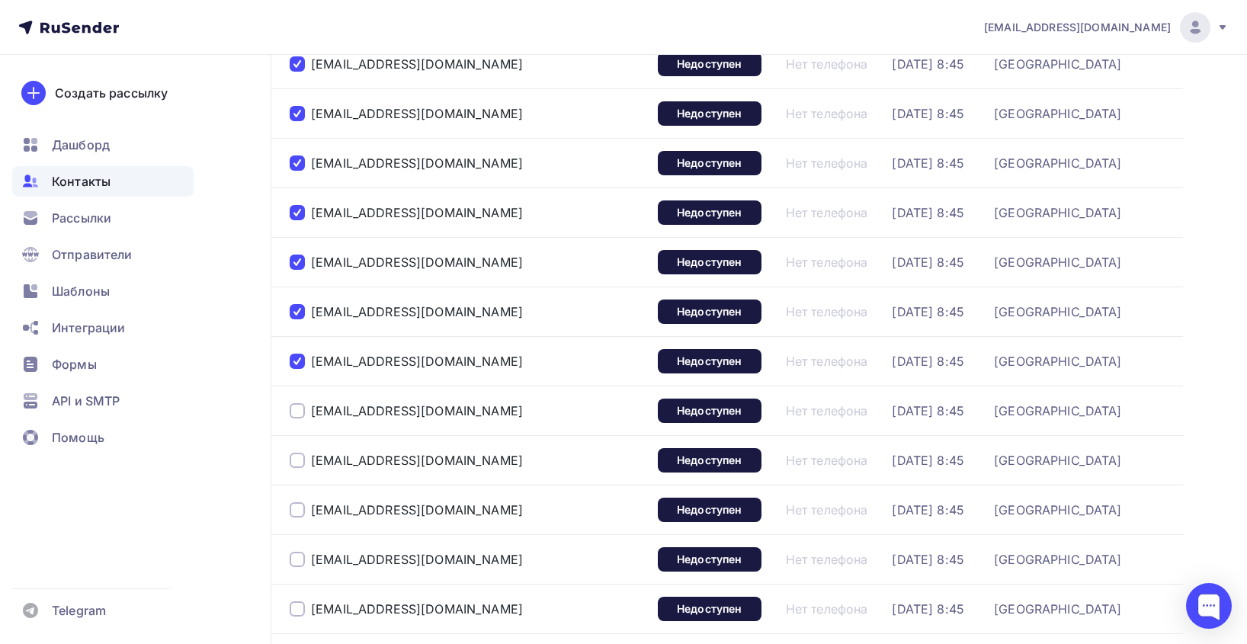
click at [297, 415] on div at bounding box center [297, 410] width 15 height 15
click at [299, 459] on div at bounding box center [297, 460] width 15 height 15
click at [299, 514] on div at bounding box center [297, 509] width 15 height 15
click at [297, 562] on div at bounding box center [297, 559] width 15 height 15
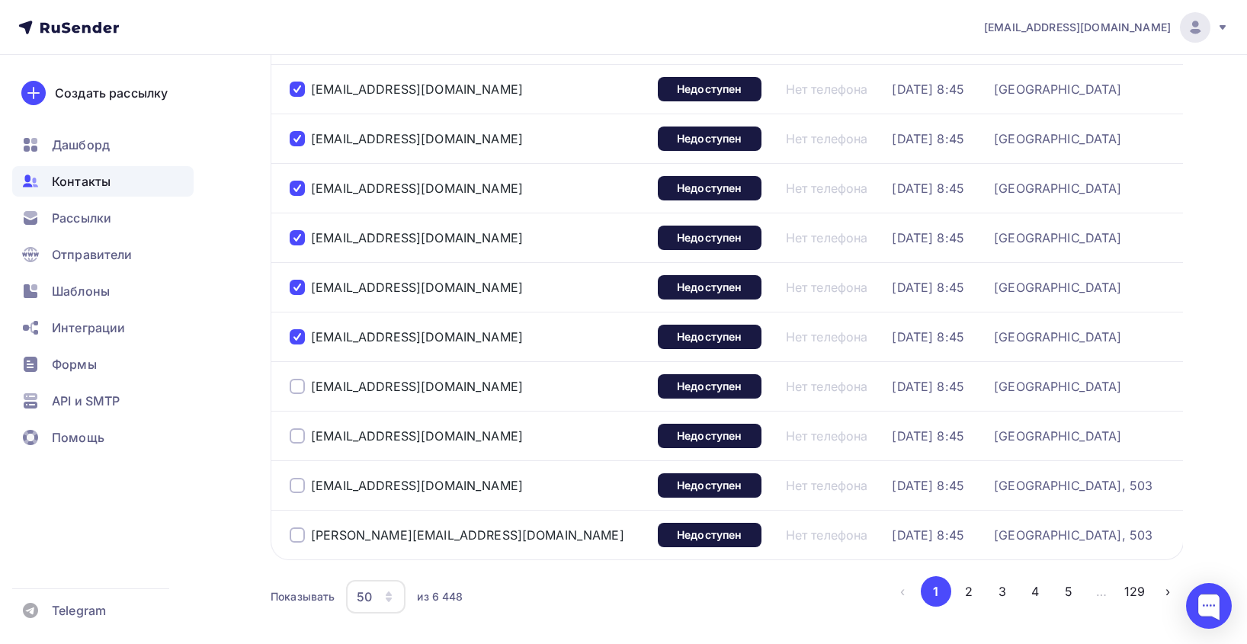
scroll to position [2210, 0]
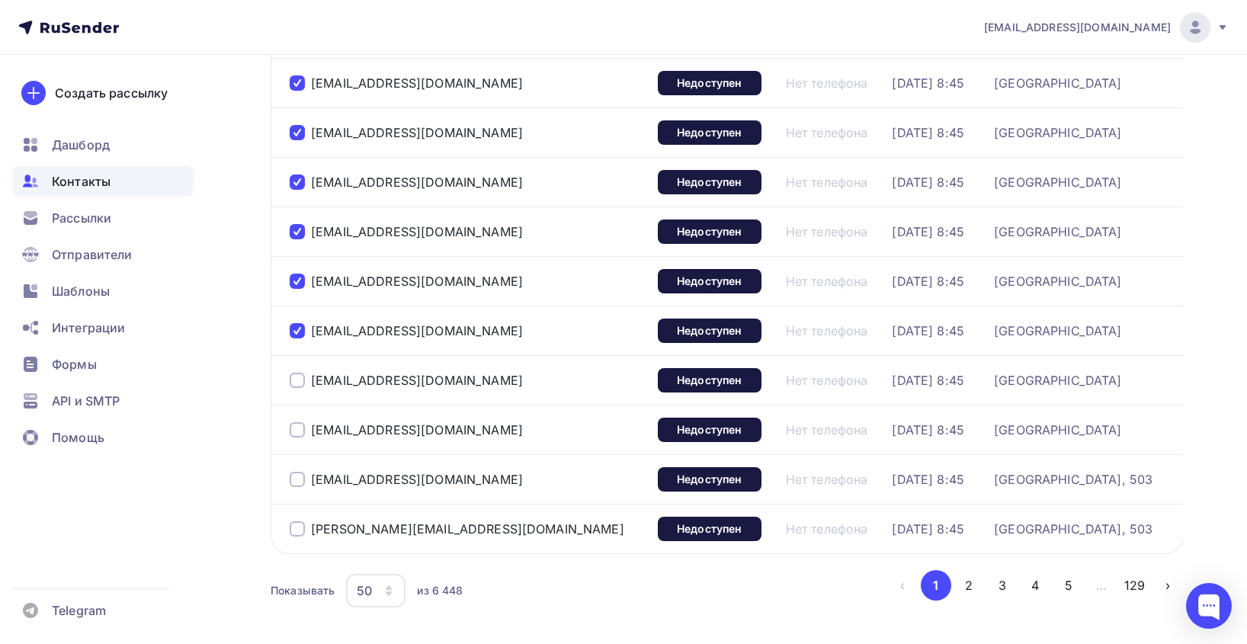
click at [294, 380] on div at bounding box center [297, 380] width 15 height 15
click at [303, 429] on div at bounding box center [297, 429] width 15 height 15
click at [299, 479] on div at bounding box center [297, 479] width 15 height 15
click at [300, 527] on div at bounding box center [297, 528] width 15 height 15
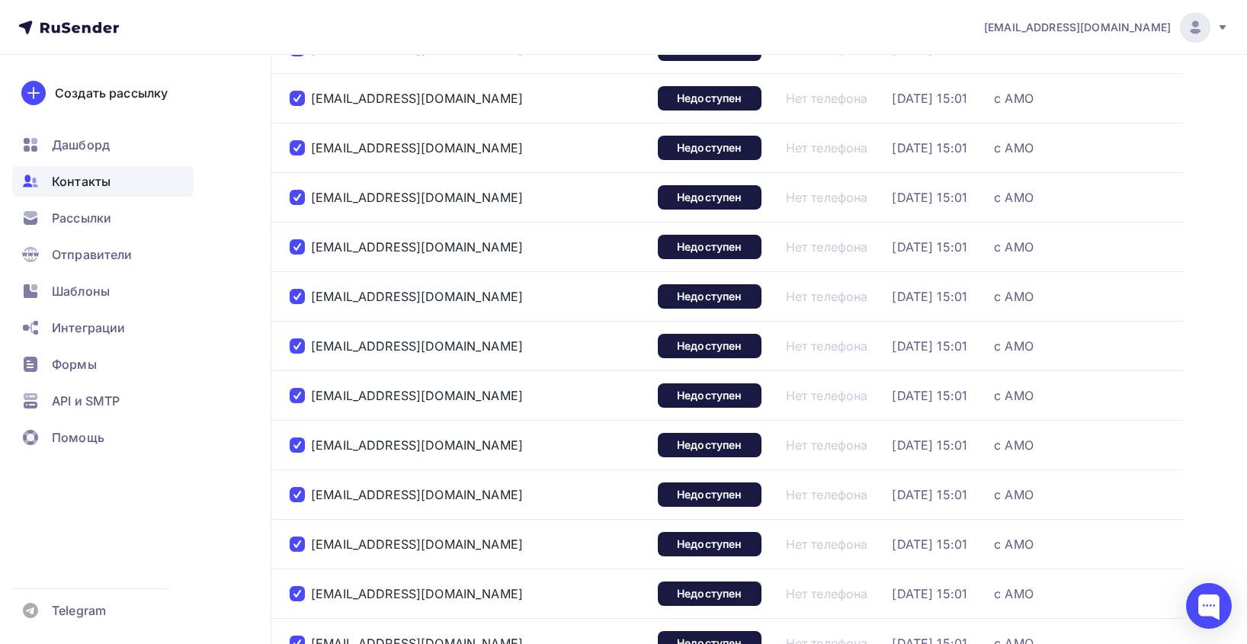
scroll to position [0, 0]
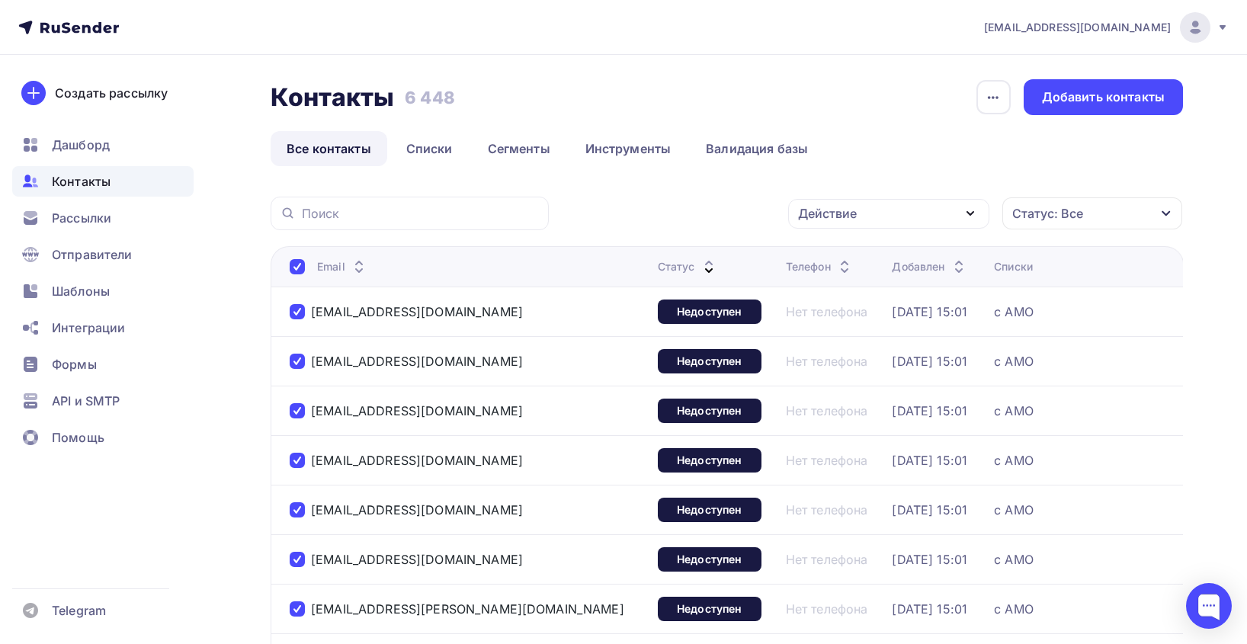
click at [873, 217] on div "Действие" at bounding box center [888, 214] width 201 height 30
click at [849, 314] on div "Удалить" at bounding box center [831, 319] width 50 height 18
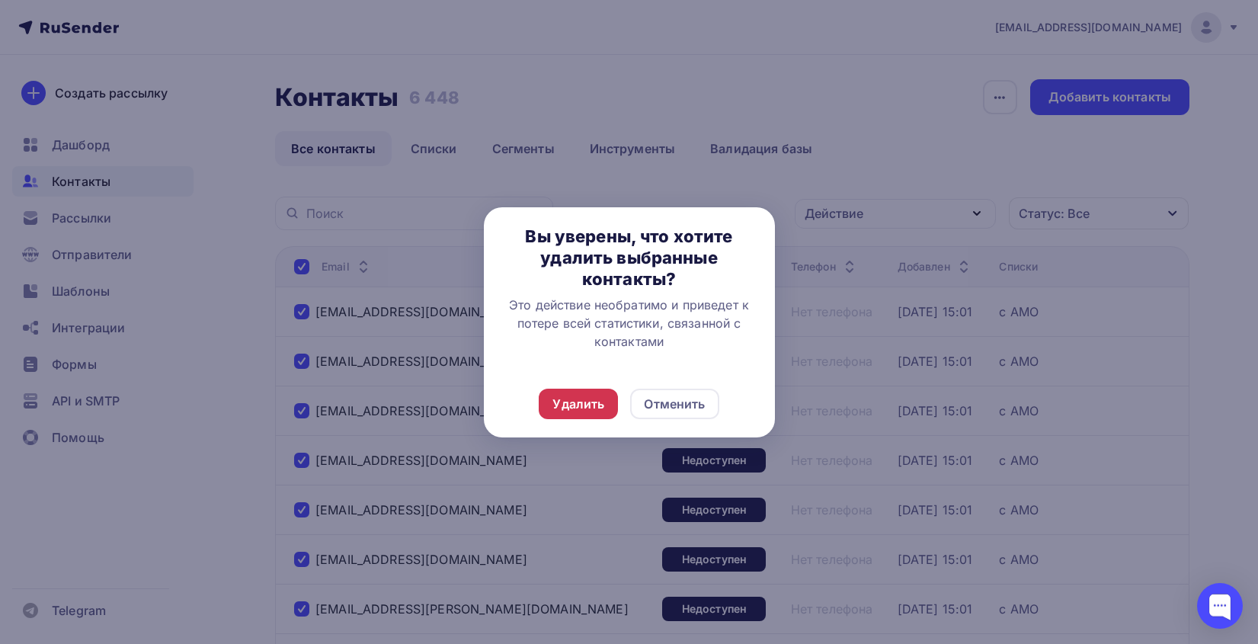
click at [587, 395] on div "Удалить" at bounding box center [578, 404] width 52 height 18
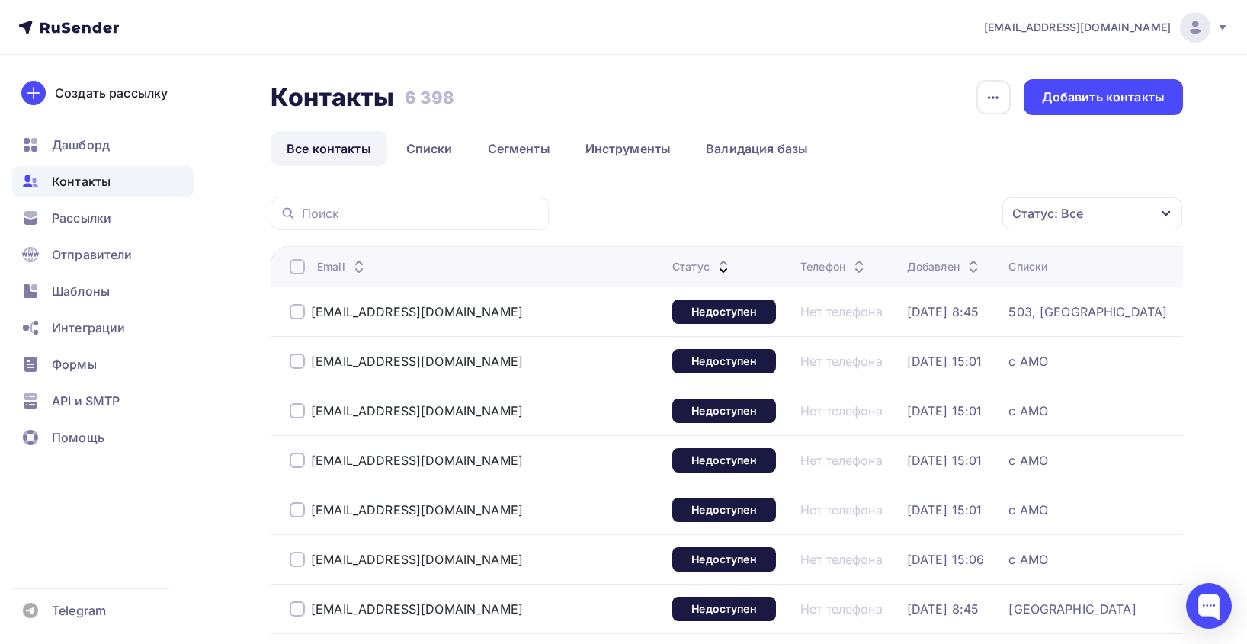
click at [299, 264] on div at bounding box center [297, 266] width 15 height 15
click at [868, 214] on div "Действие" at bounding box center [888, 214] width 201 height 30
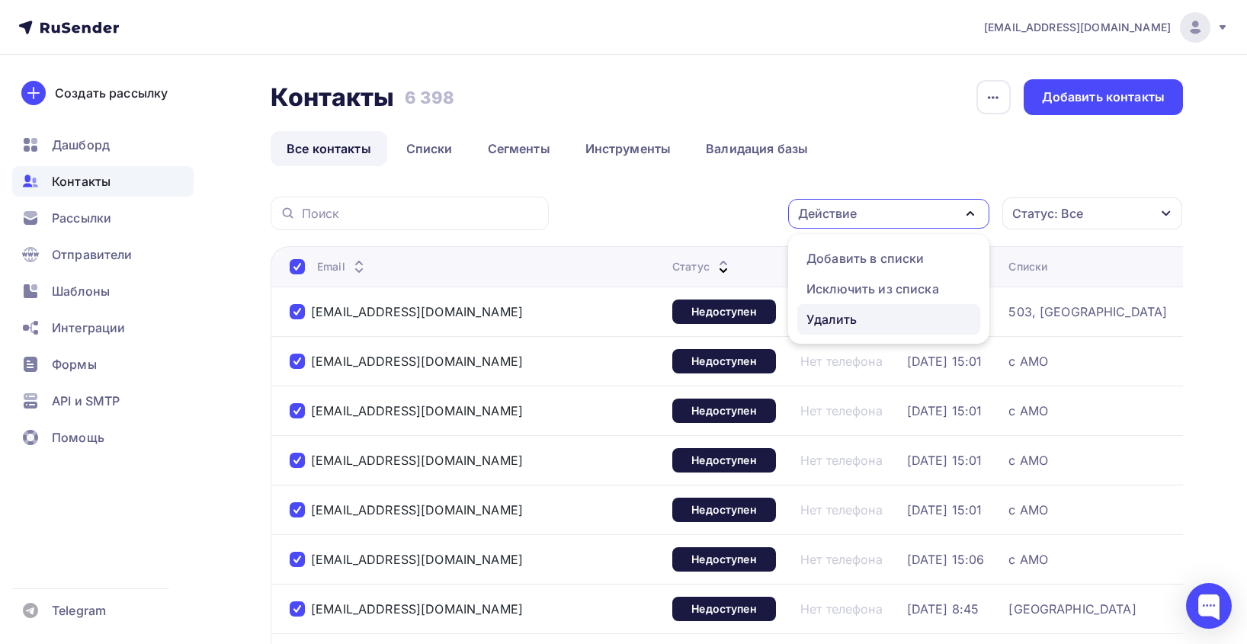
click at [843, 325] on div "Удалить" at bounding box center [831, 319] width 50 height 18
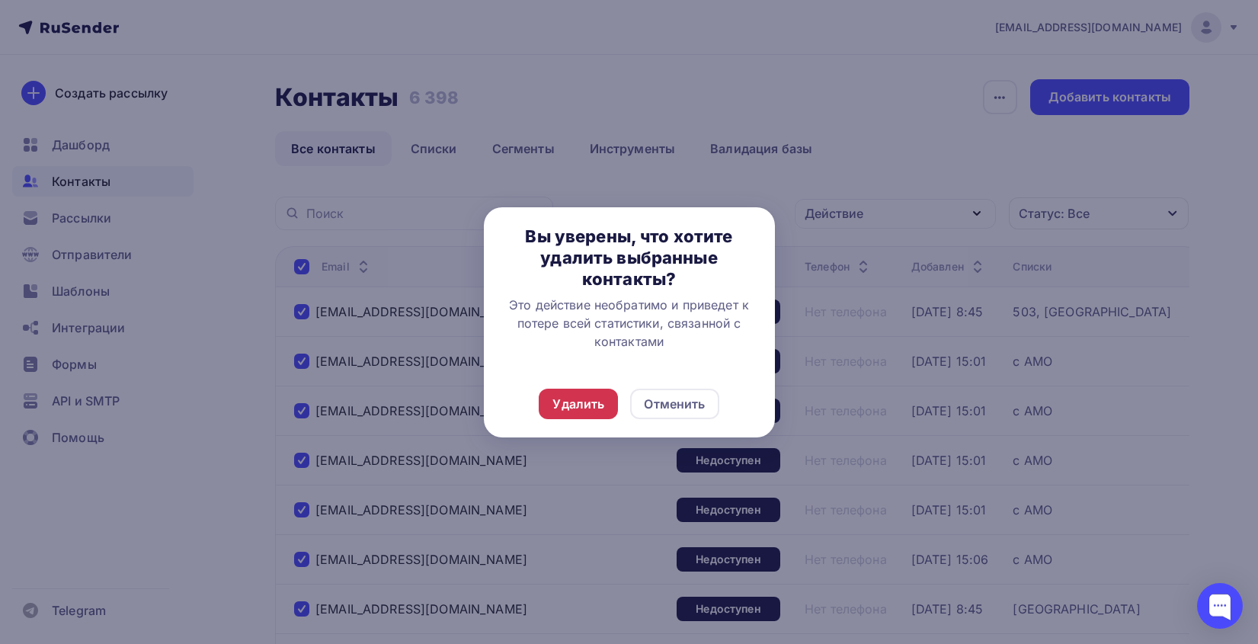
click at [577, 404] on div "Удалить" at bounding box center [578, 404] width 52 height 18
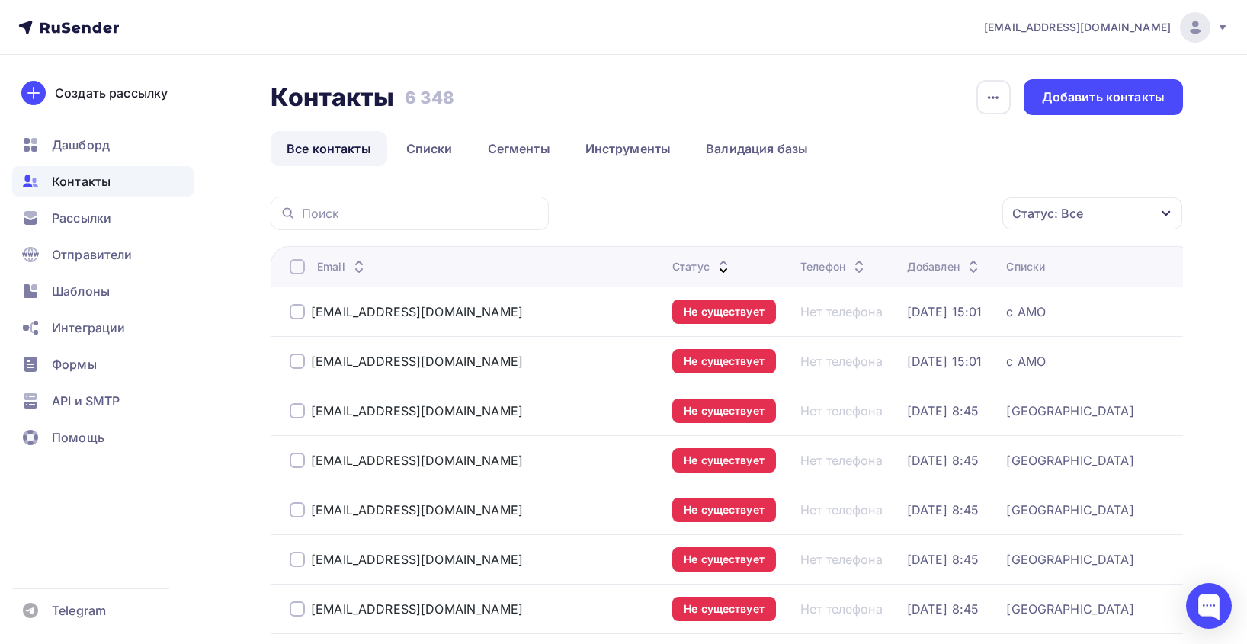
click at [299, 267] on div at bounding box center [297, 266] width 15 height 15
click at [301, 260] on div at bounding box center [297, 266] width 15 height 15
click at [882, 206] on div "Действие" at bounding box center [888, 214] width 201 height 30
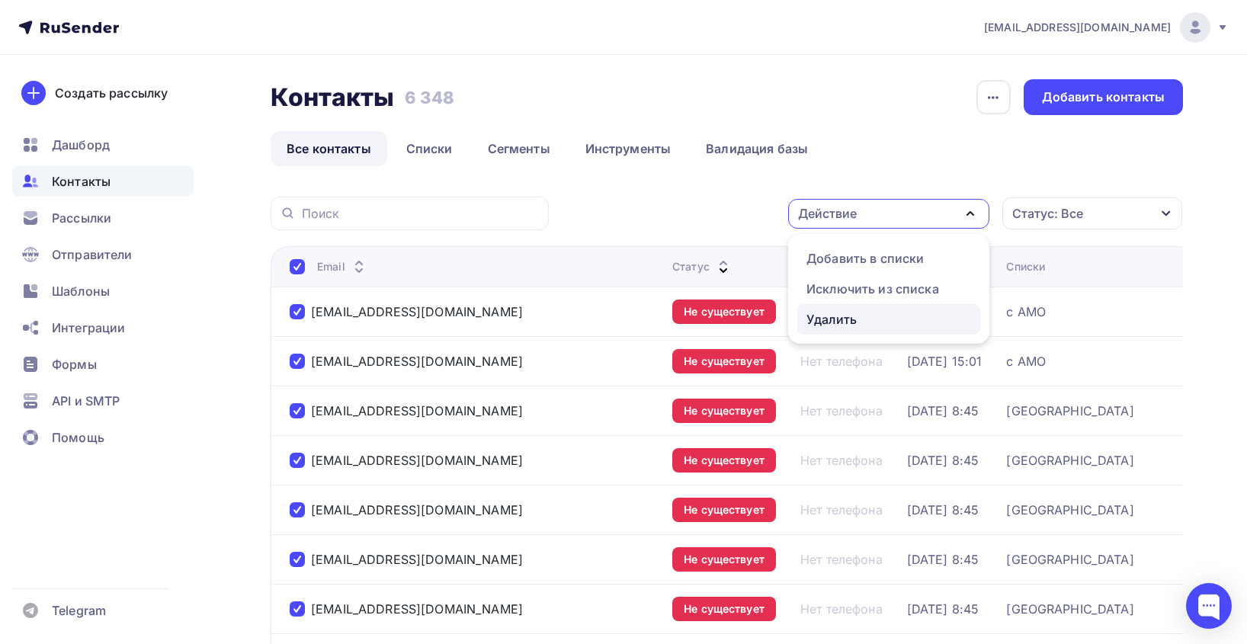
click at [844, 314] on div "Удалить" at bounding box center [831, 319] width 50 height 18
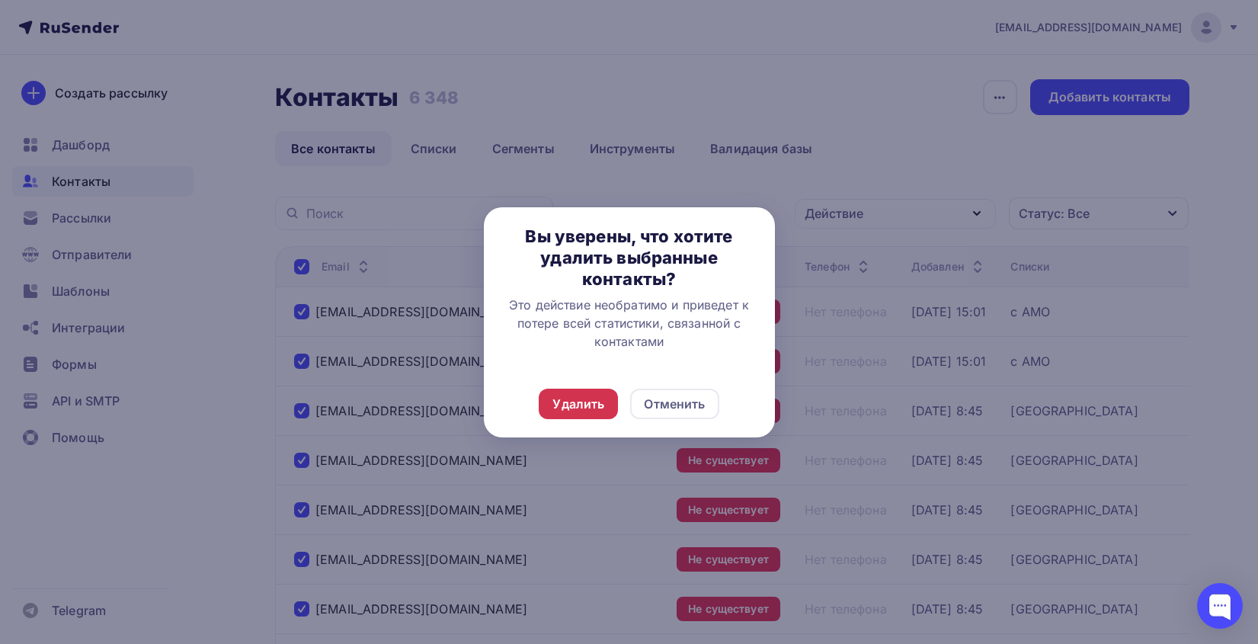
click at [580, 404] on div "Удалить" at bounding box center [578, 404] width 52 height 18
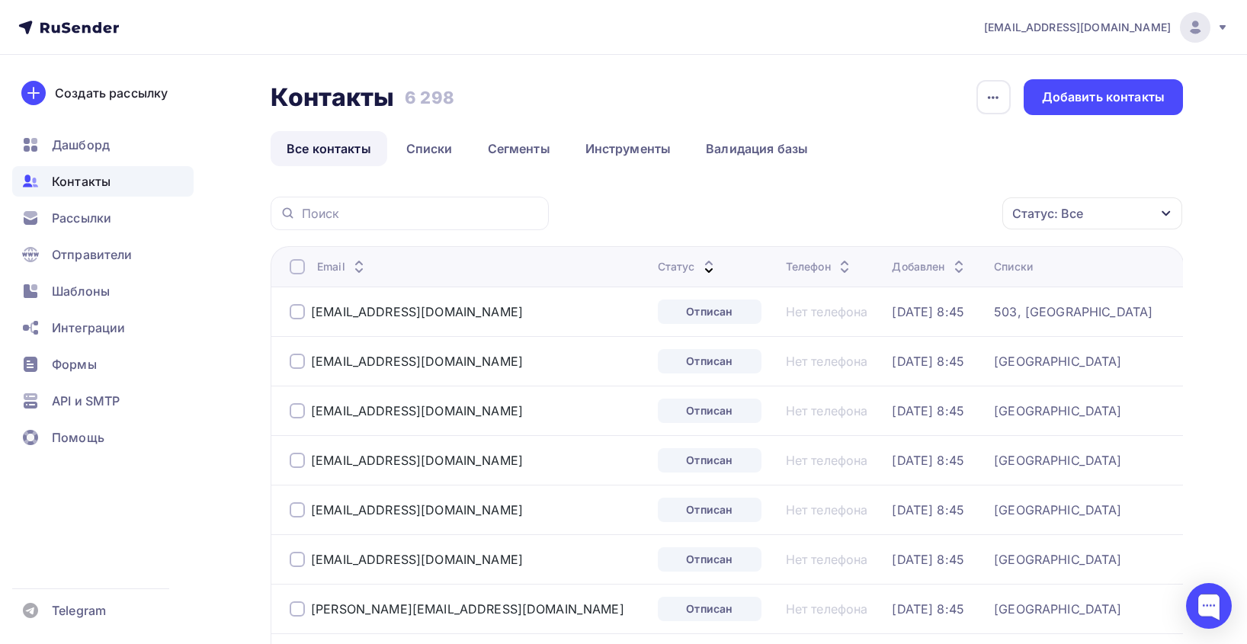
click at [292, 264] on div at bounding box center [297, 266] width 15 height 15
click at [297, 267] on div at bounding box center [297, 266] width 15 height 15
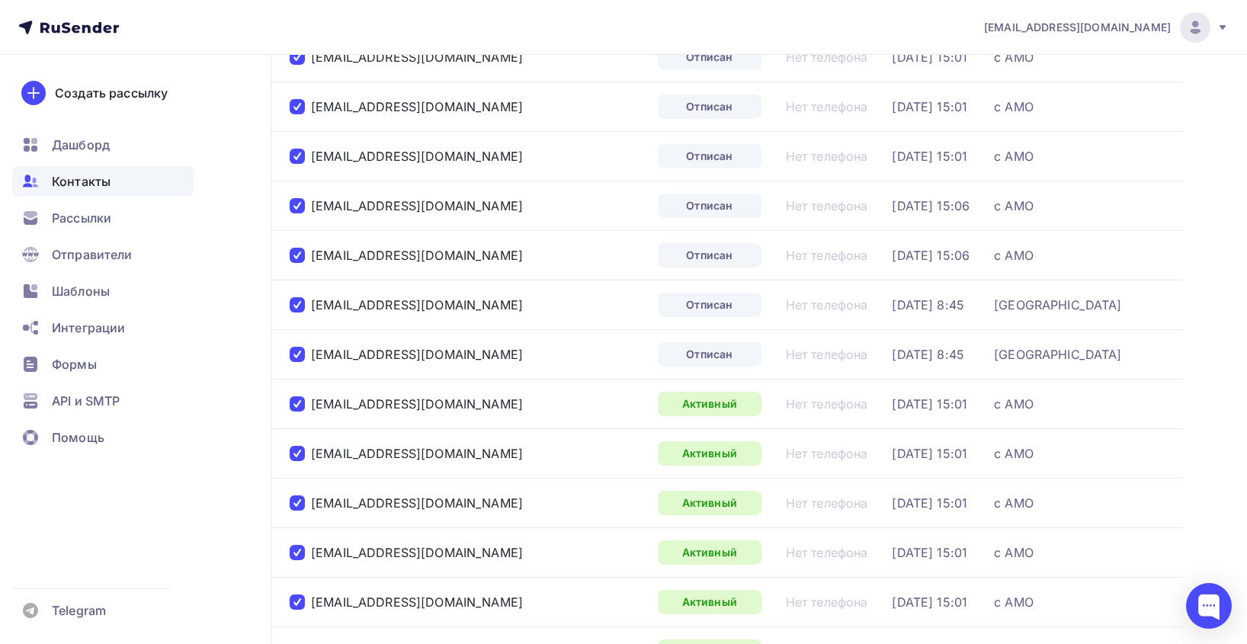
scroll to position [1981, 0]
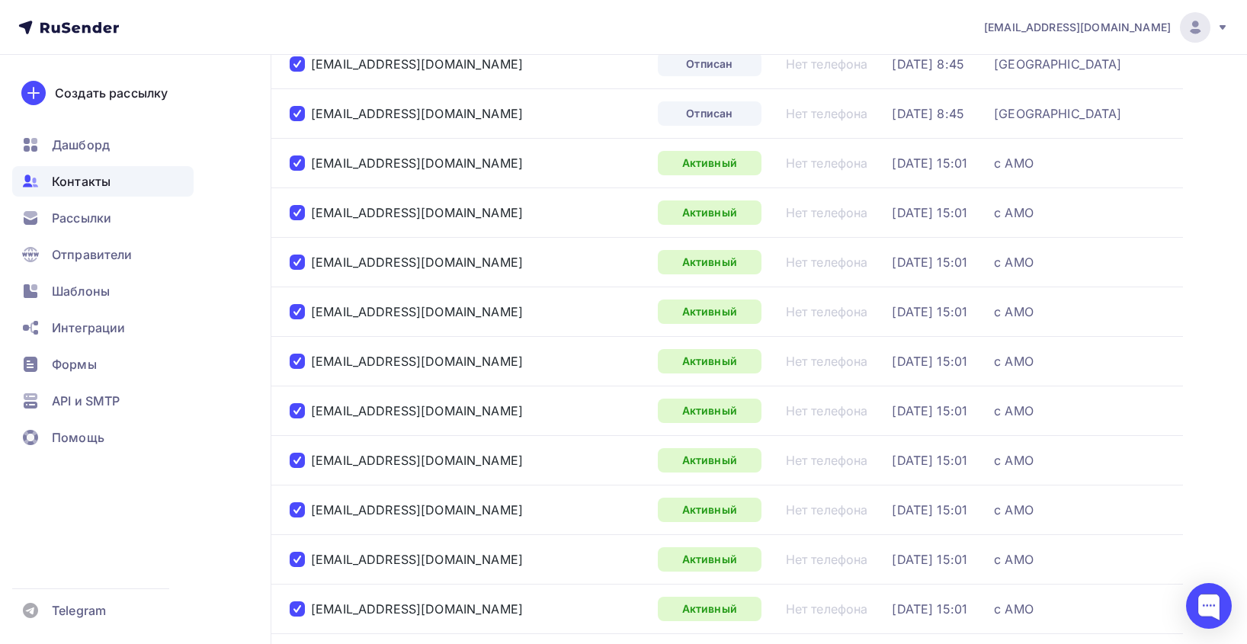
click at [294, 165] on div at bounding box center [297, 162] width 15 height 15
click at [294, 213] on div at bounding box center [297, 212] width 15 height 15
click at [294, 258] on div at bounding box center [297, 261] width 15 height 15
click at [297, 312] on div at bounding box center [297, 311] width 15 height 15
click at [297, 361] on div at bounding box center [297, 361] width 15 height 15
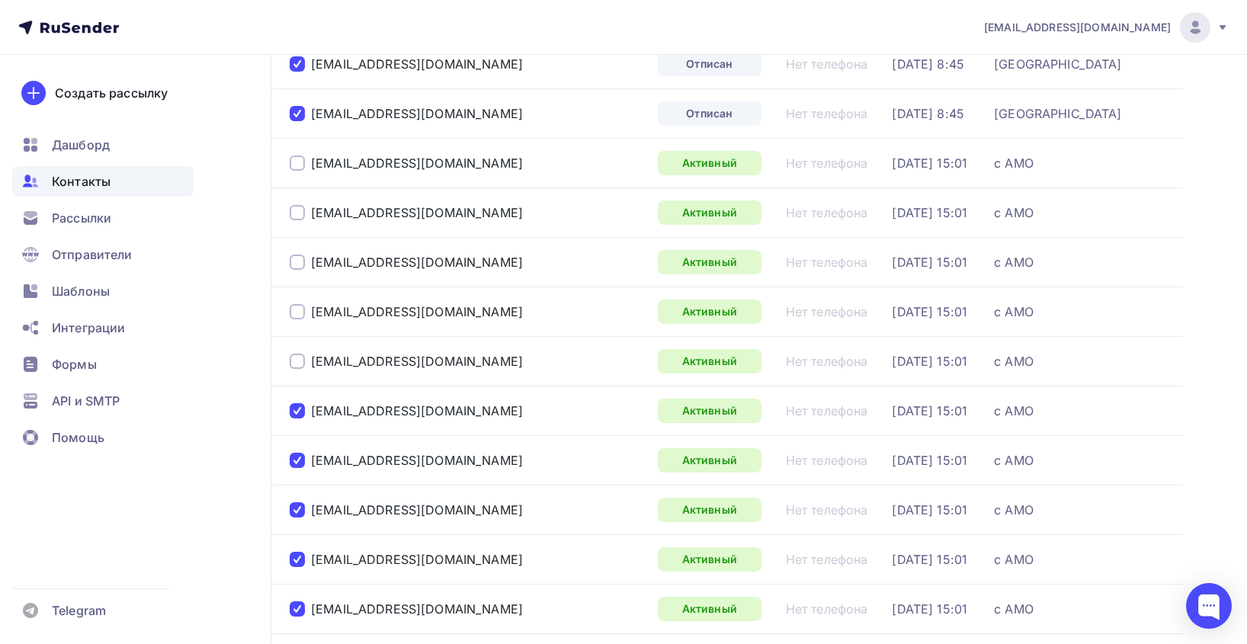
click at [296, 405] on div at bounding box center [297, 410] width 15 height 15
click at [296, 456] on div at bounding box center [297, 460] width 15 height 15
click at [299, 510] on div at bounding box center [297, 509] width 15 height 15
click at [300, 552] on div at bounding box center [297, 559] width 15 height 15
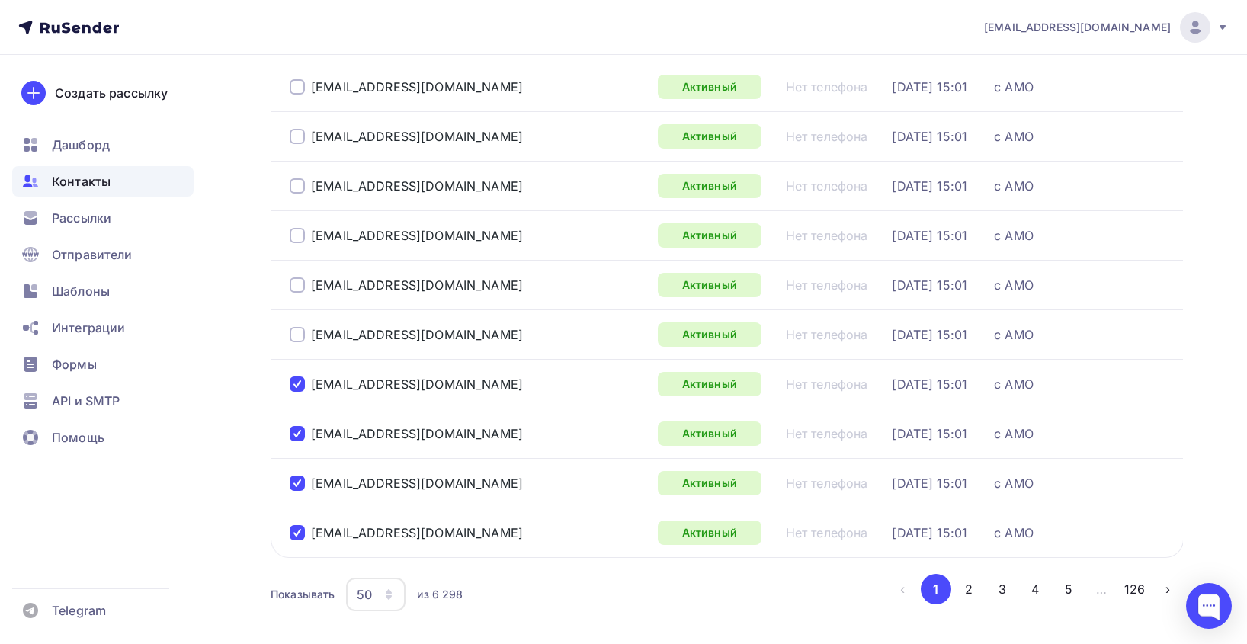
scroll to position [2210, 0]
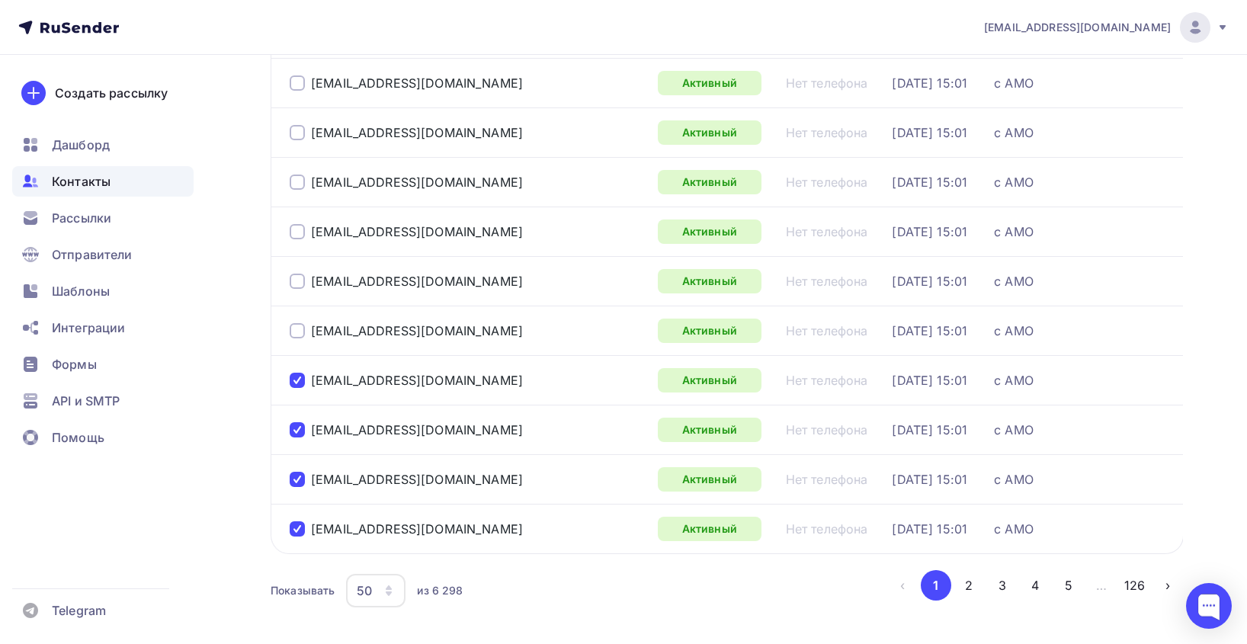
click at [296, 376] on div at bounding box center [297, 380] width 15 height 15
click at [296, 427] on div at bounding box center [297, 429] width 15 height 15
click at [297, 477] on div at bounding box center [297, 479] width 15 height 15
click at [297, 526] on div at bounding box center [297, 528] width 15 height 15
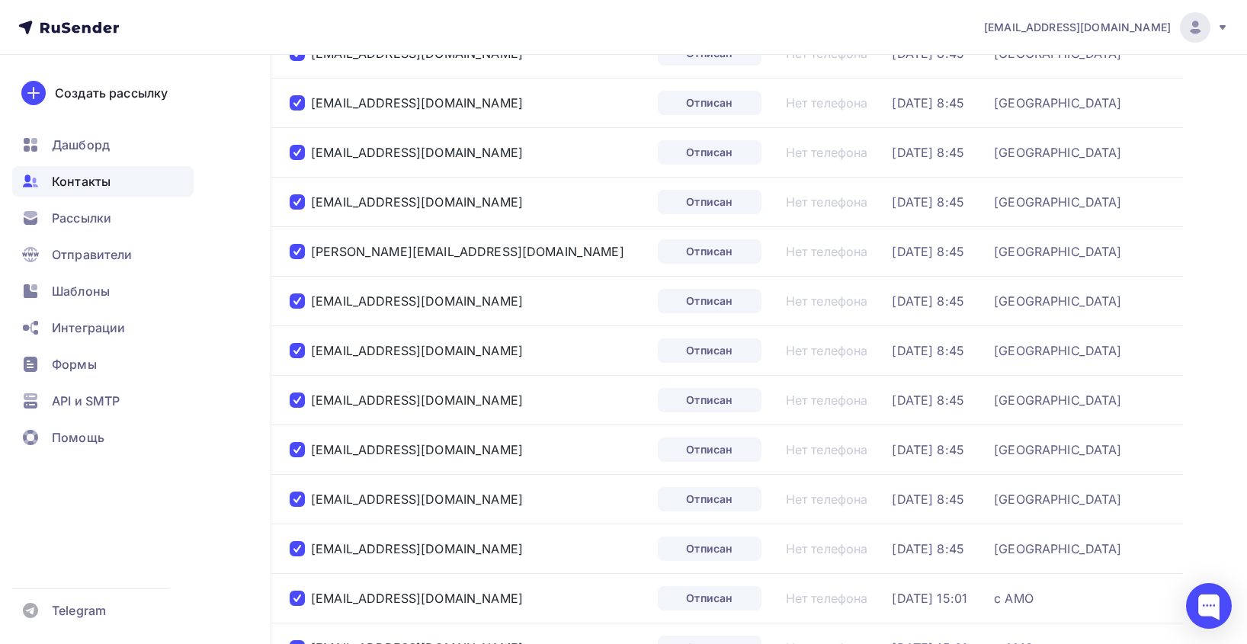
scroll to position [0, 0]
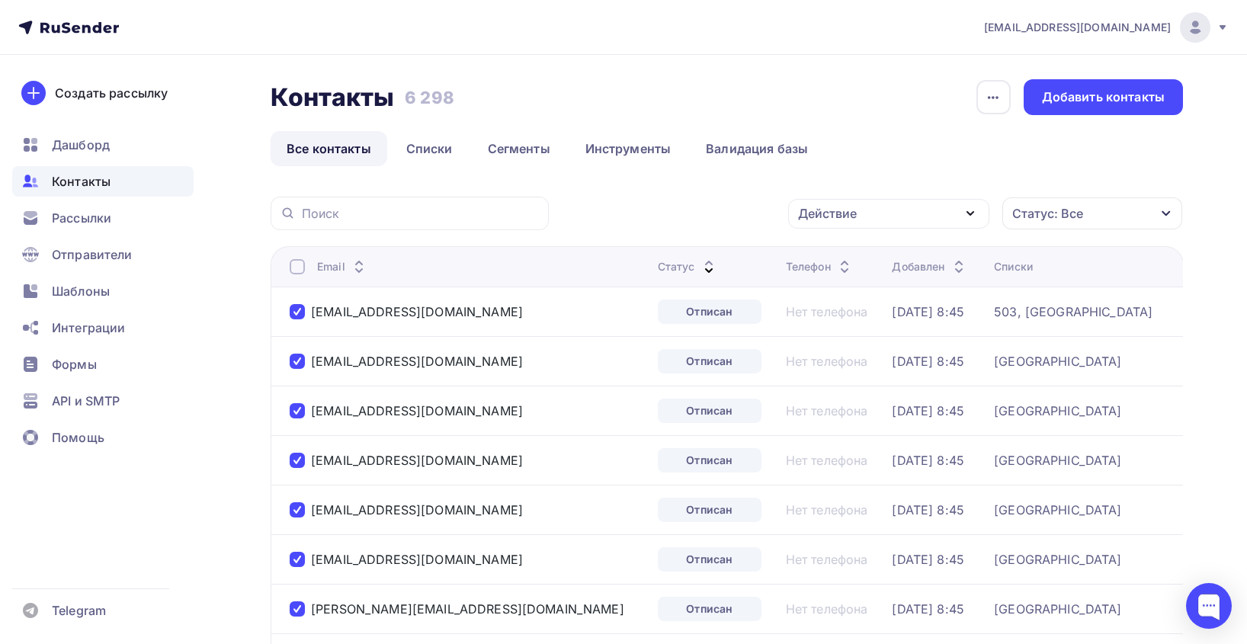
click at [859, 217] on div "Действие" at bounding box center [888, 214] width 201 height 30
click at [839, 323] on div "Удалить" at bounding box center [831, 319] width 50 height 18
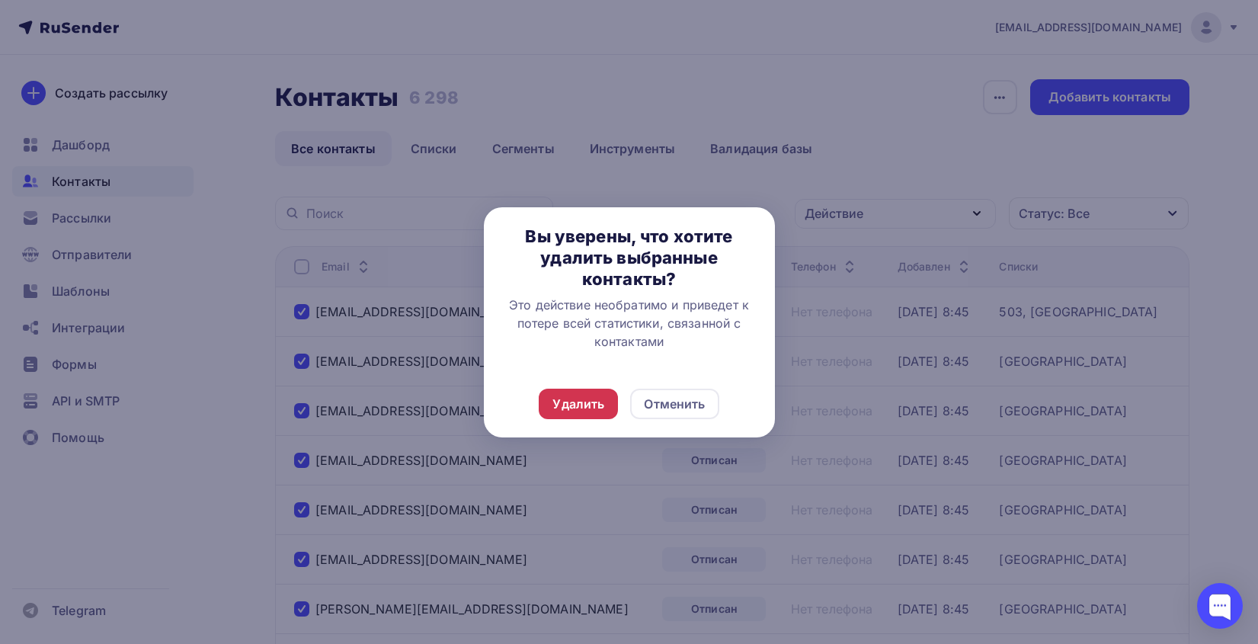
click at [587, 409] on div "Удалить" at bounding box center [578, 404] width 52 height 18
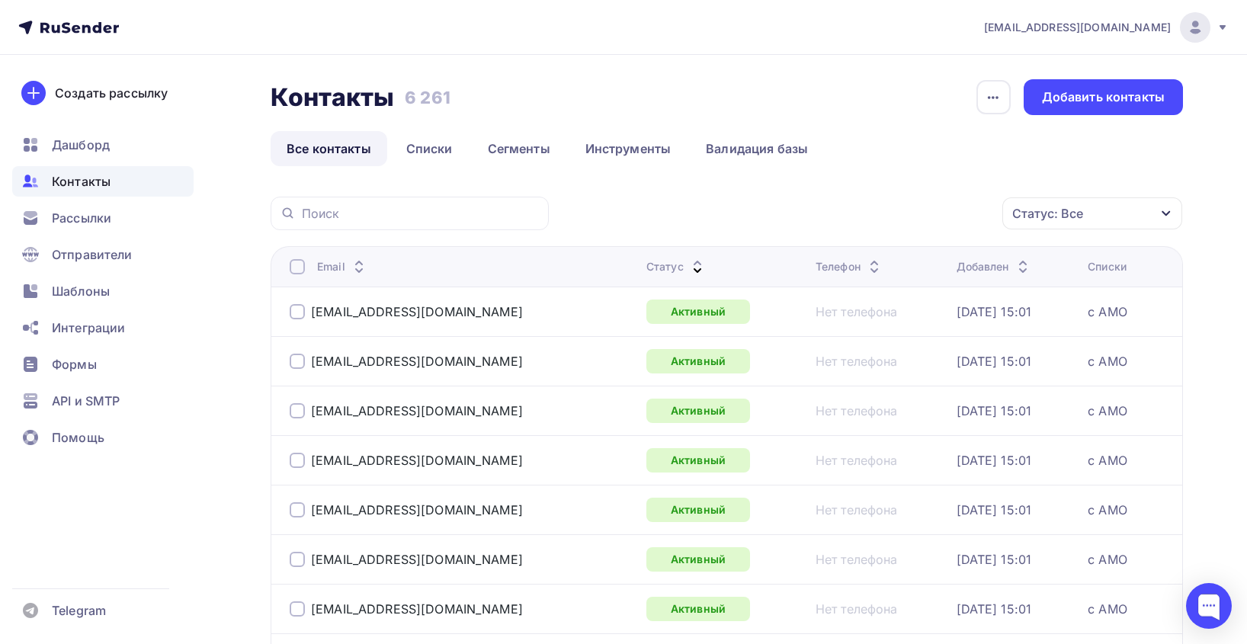
click at [688, 269] on icon at bounding box center [697, 270] width 18 height 18
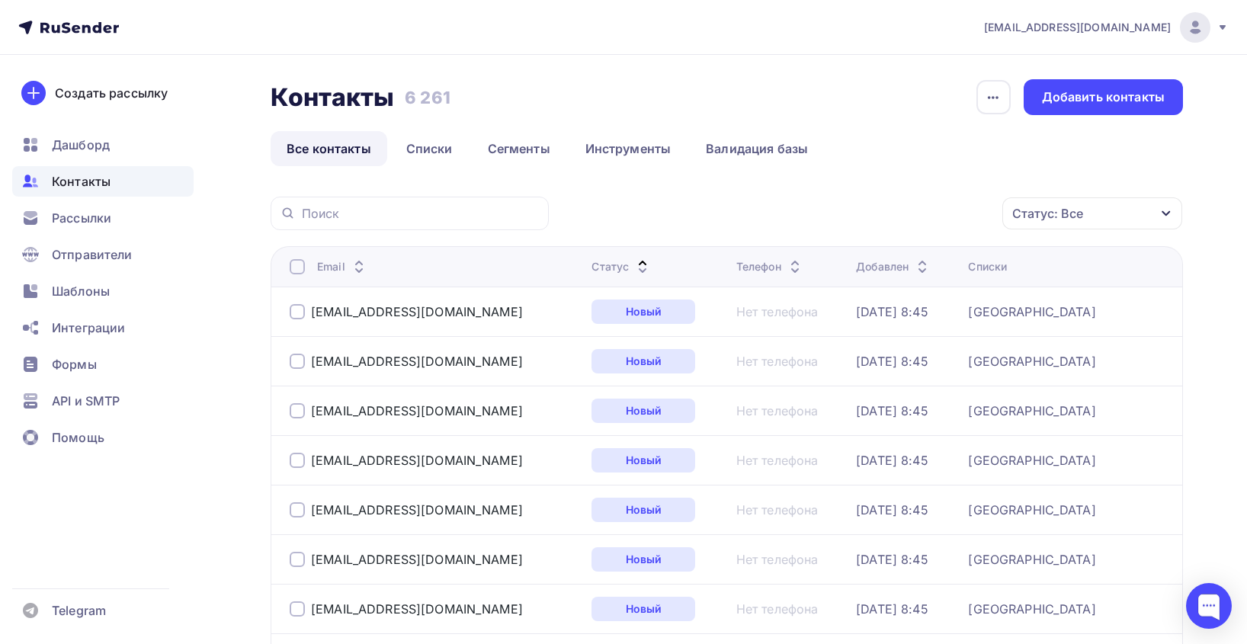
click at [651, 265] on icon at bounding box center [642, 270] width 18 height 18
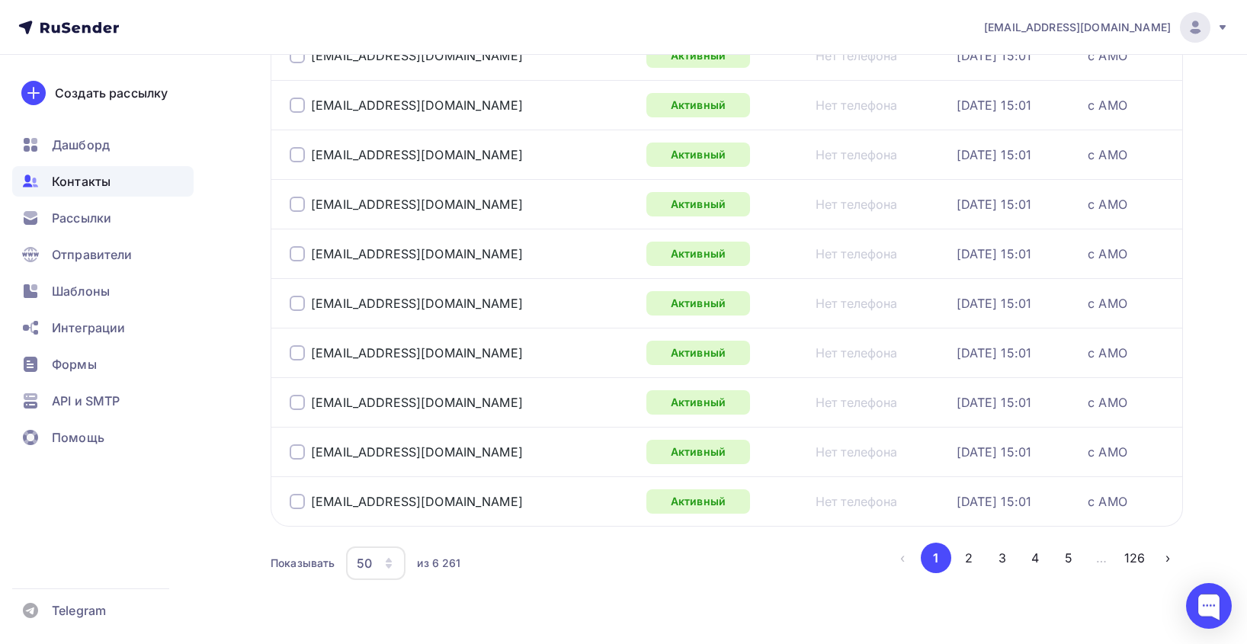
scroll to position [2275, 0]
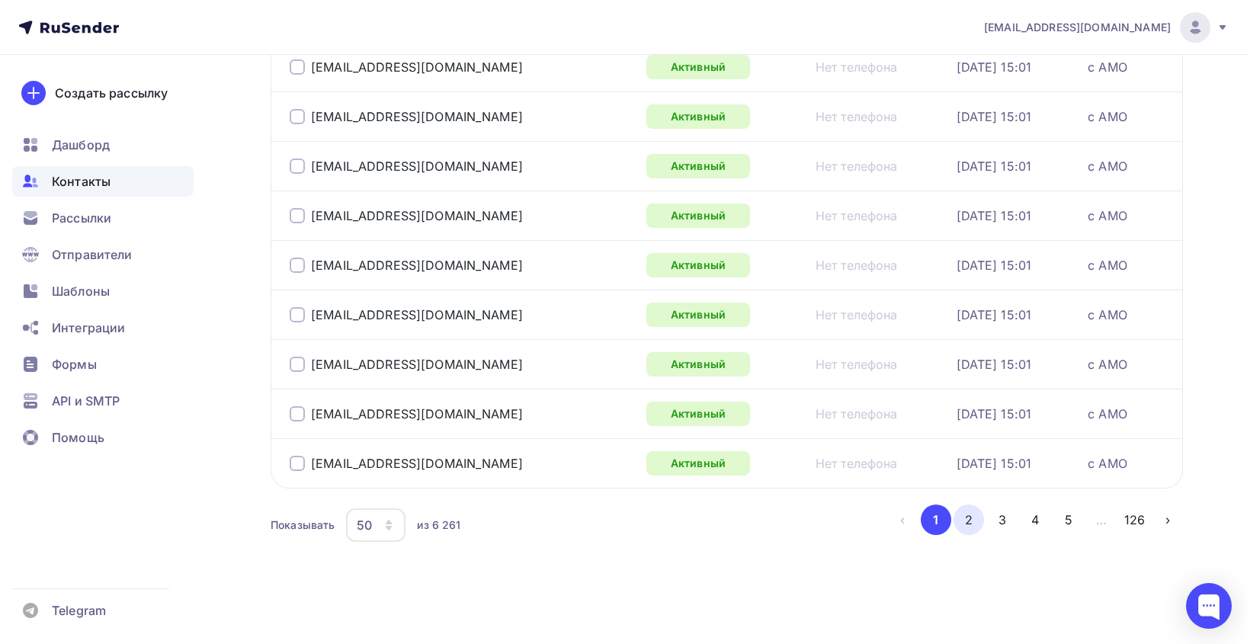
click at [959, 520] on button "2" at bounding box center [968, 519] width 30 height 30
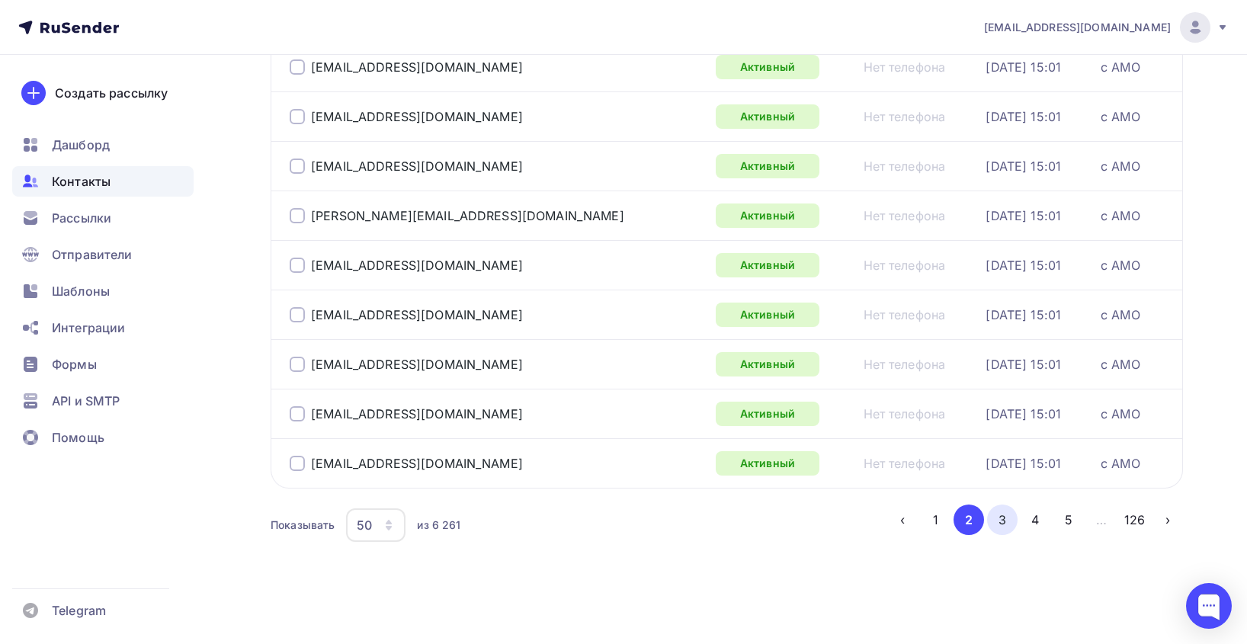
click at [1001, 529] on button "3" at bounding box center [1002, 519] width 30 height 30
click at [395, 518] on div "50" at bounding box center [375, 525] width 59 height 34
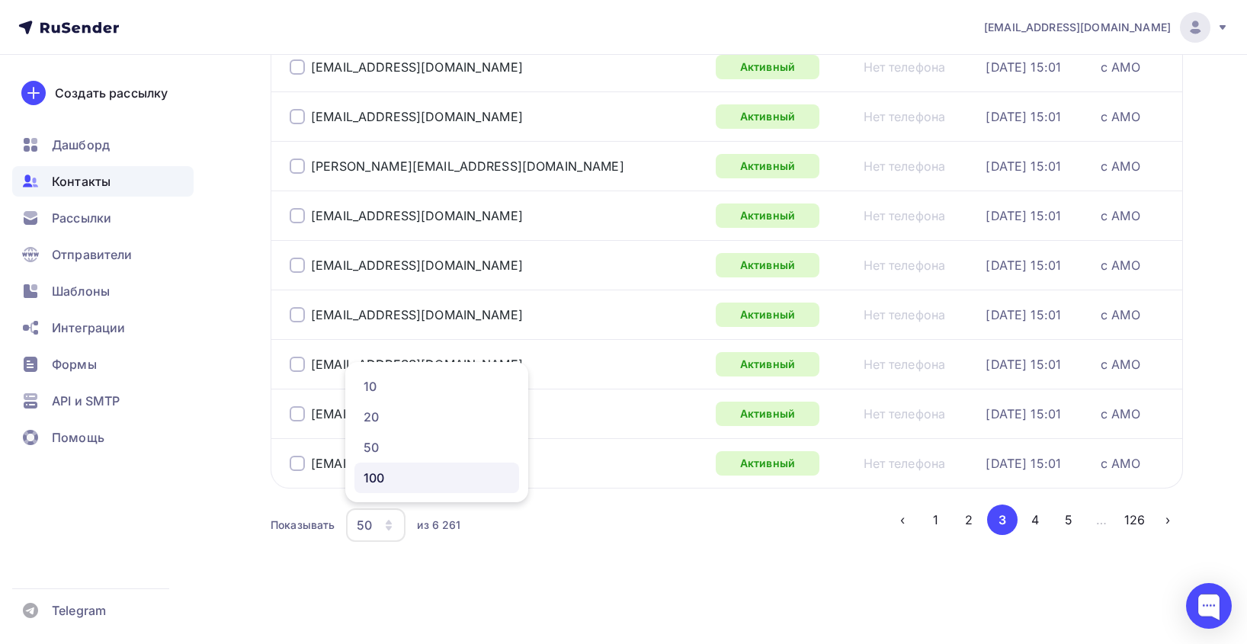
click at [395, 472] on div "100" at bounding box center [436, 478] width 146 height 18
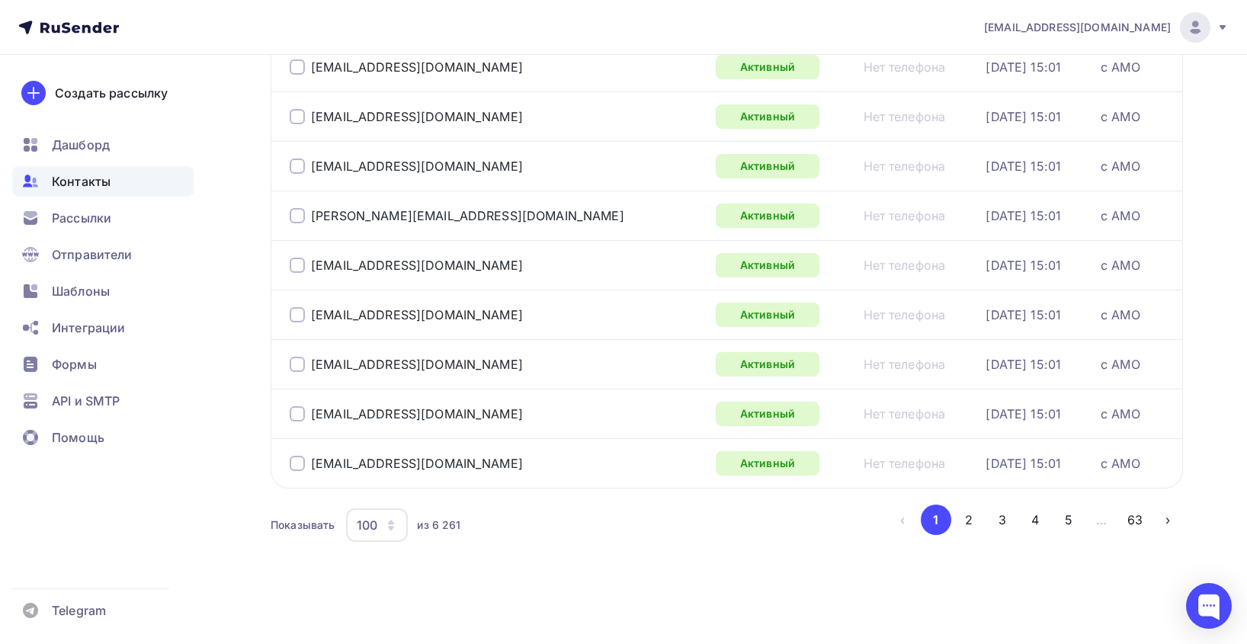
click at [965, 509] on button "2" at bounding box center [968, 519] width 30 height 30
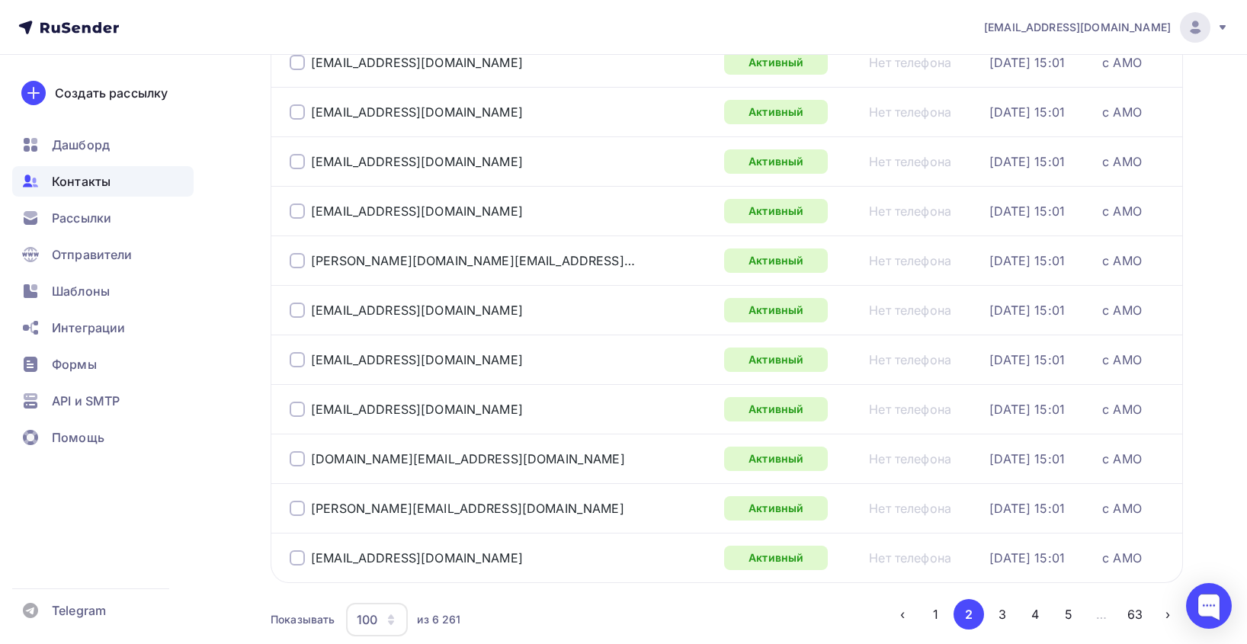
scroll to position [4752, 0]
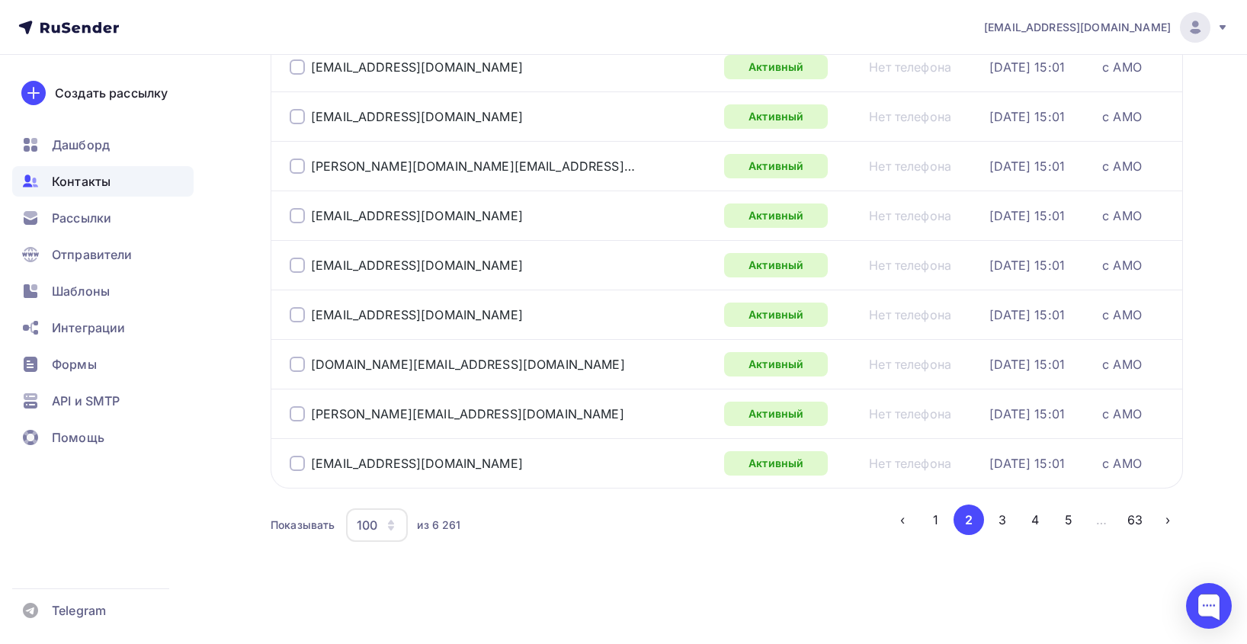
click at [1007, 518] on button "3" at bounding box center [1002, 519] width 30 height 30
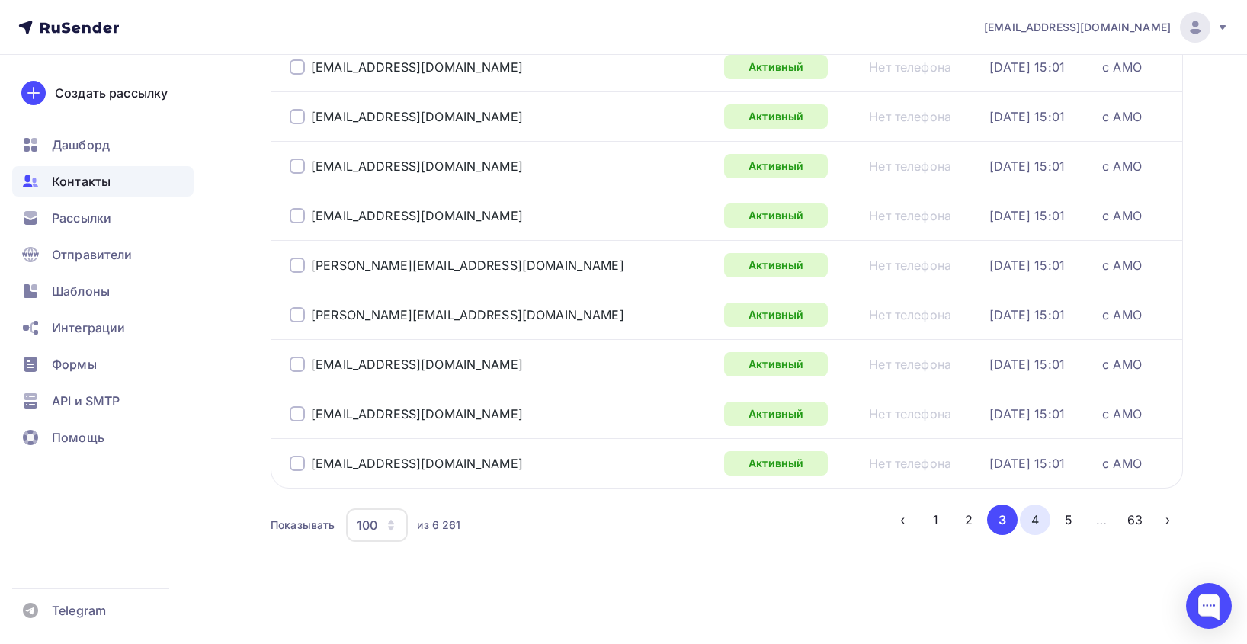
click at [1032, 518] on button "4" at bounding box center [1035, 519] width 30 height 30
click at [1068, 507] on button "5" at bounding box center [1068, 519] width 30 height 30
click at [1073, 516] on button "6" at bounding box center [1068, 519] width 30 height 30
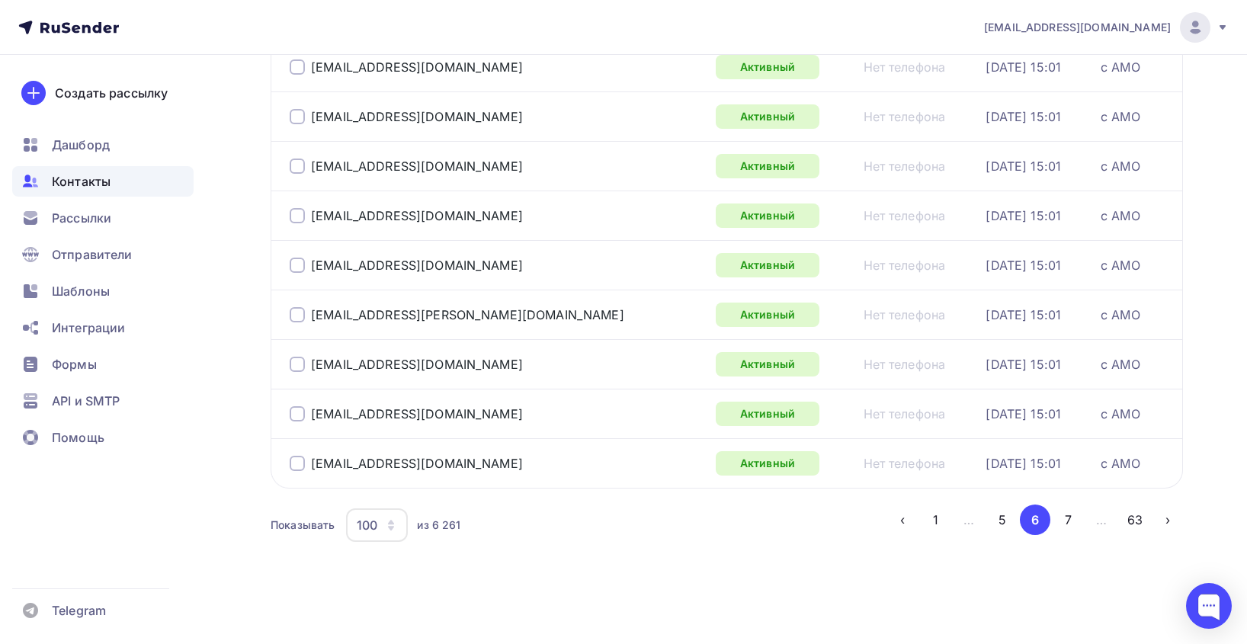
click at [1064, 521] on button "7" at bounding box center [1068, 519] width 30 height 30
click at [1070, 520] on button "8" at bounding box center [1068, 519] width 30 height 30
click at [1074, 520] on button "9" at bounding box center [1068, 519] width 30 height 30
click at [1063, 519] on button "10" at bounding box center [1068, 519] width 30 height 30
click at [1064, 523] on button "11" at bounding box center [1068, 519] width 30 height 30
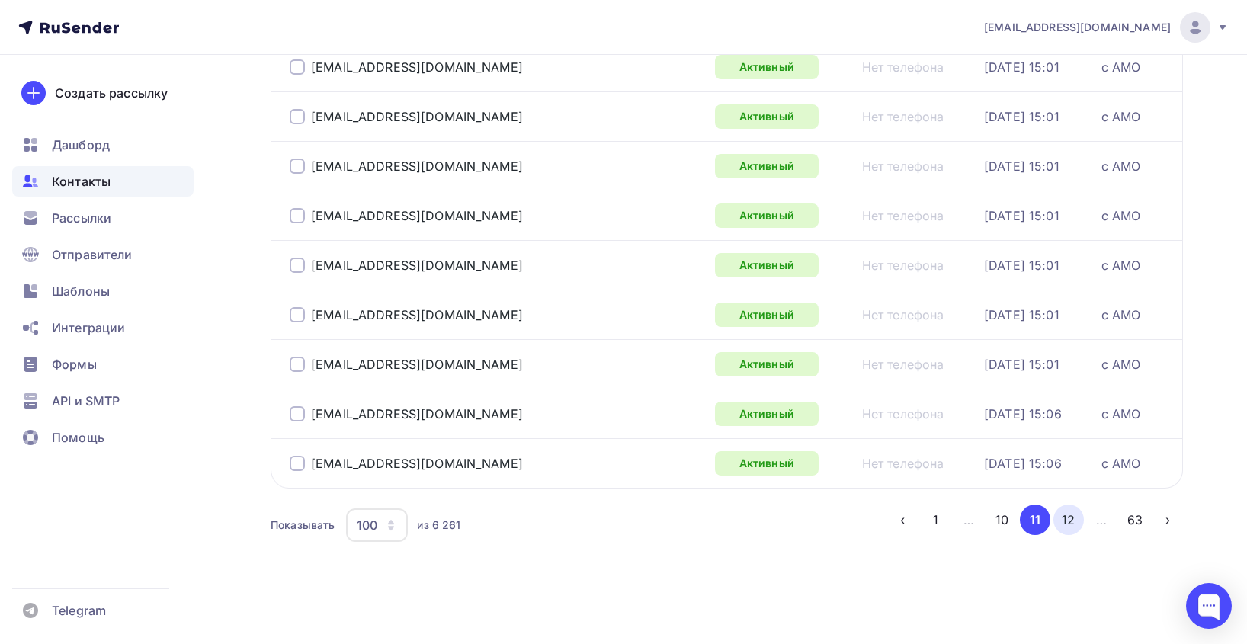
click at [1074, 514] on button "12" at bounding box center [1068, 519] width 30 height 30
click at [1074, 515] on button "13" at bounding box center [1068, 519] width 30 height 30
click at [1076, 517] on button "14" at bounding box center [1068, 519] width 30 height 30
click at [1071, 527] on button "15" at bounding box center [1068, 519] width 30 height 30
click at [1068, 519] on button "16" at bounding box center [1068, 519] width 30 height 30
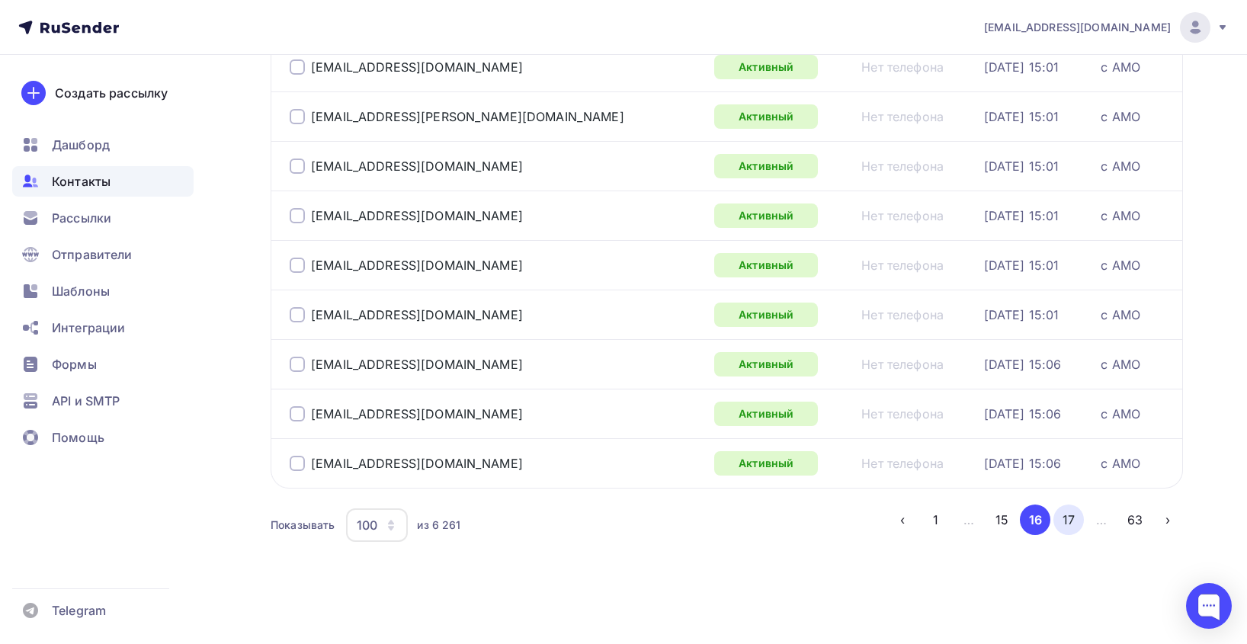
click at [1071, 519] on button "17" at bounding box center [1068, 519] width 30 height 30
click at [1063, 517] on button "18" at bounding box center [1068, 519] width 30 height 30
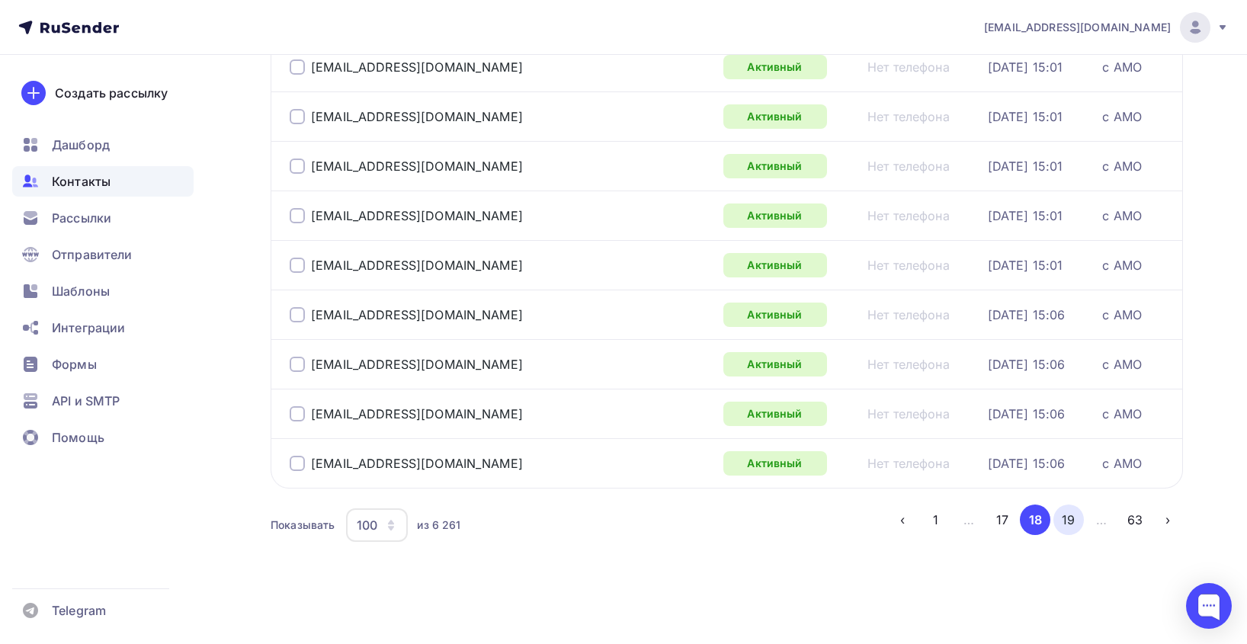
click at [1070, 517] on button "19" at bounding box center [1068, 519] width 30 height 30
click at [1058, 514] on button "20" at bounding box center [1068, 519] width 30 height 30
click at [1063, 523] on button "21" at bounding box center [1068, 519] width 30 height 30
click at [1069, 529] on button "22" at bounding box center [1068, 519] width 30 height 30
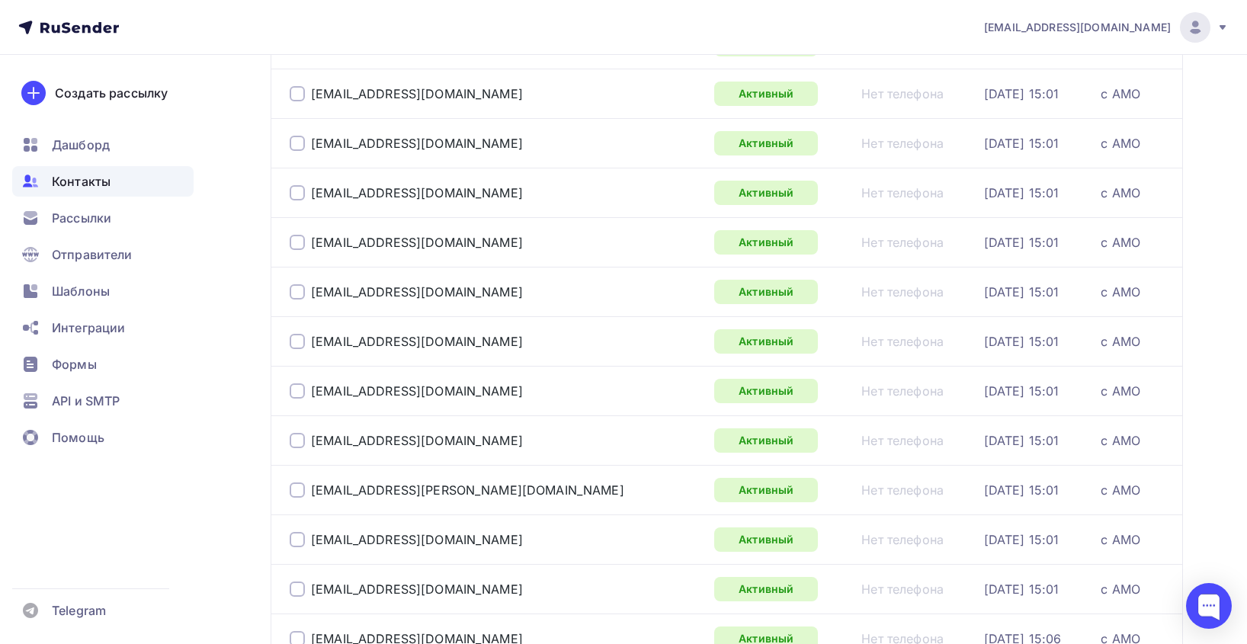
scroll to position [4692, 0]
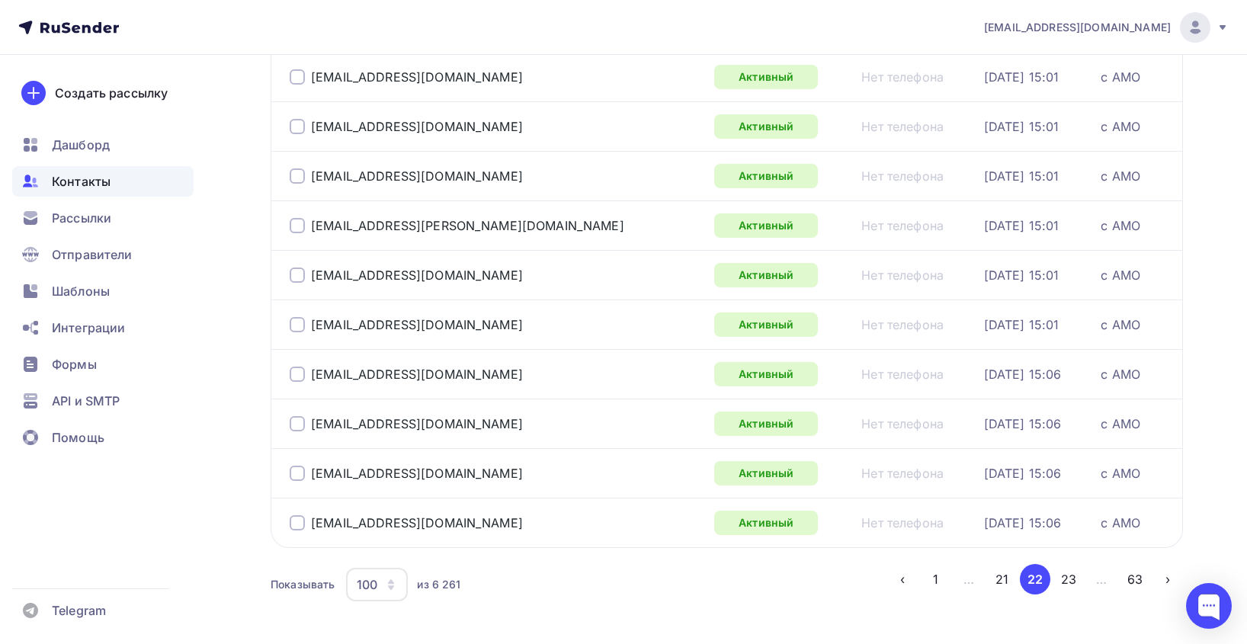
click at [1073, 575] on button "23" at bounding box center [1068, 579] width 30 height 30
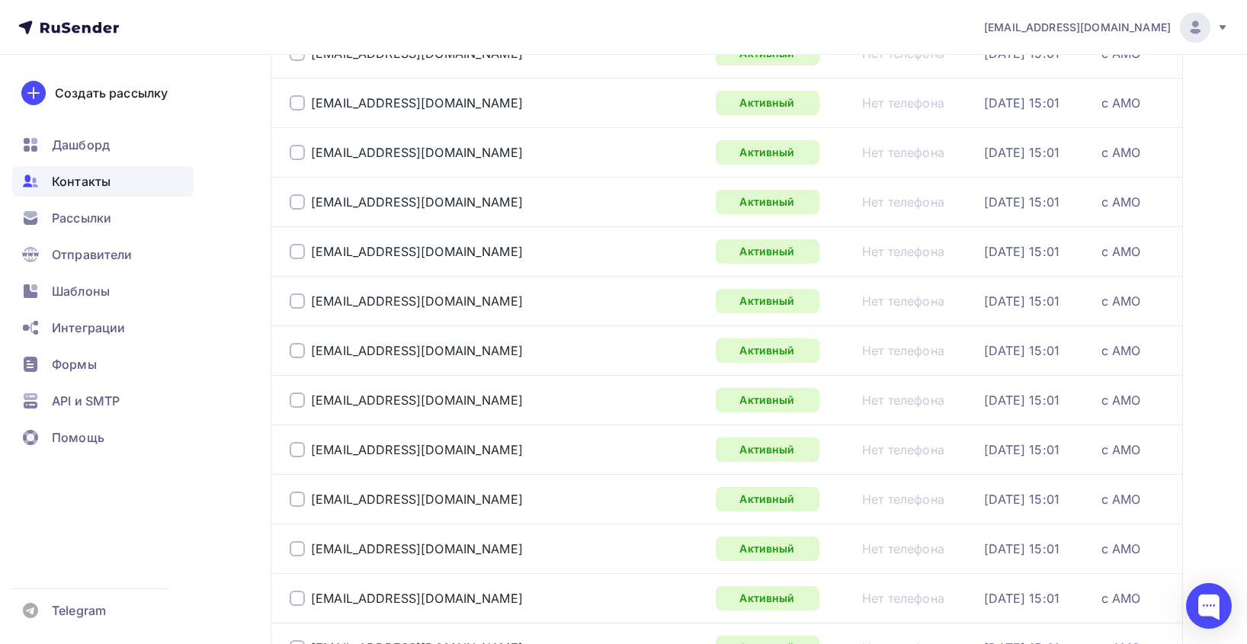
scroll to position [4752, 0]
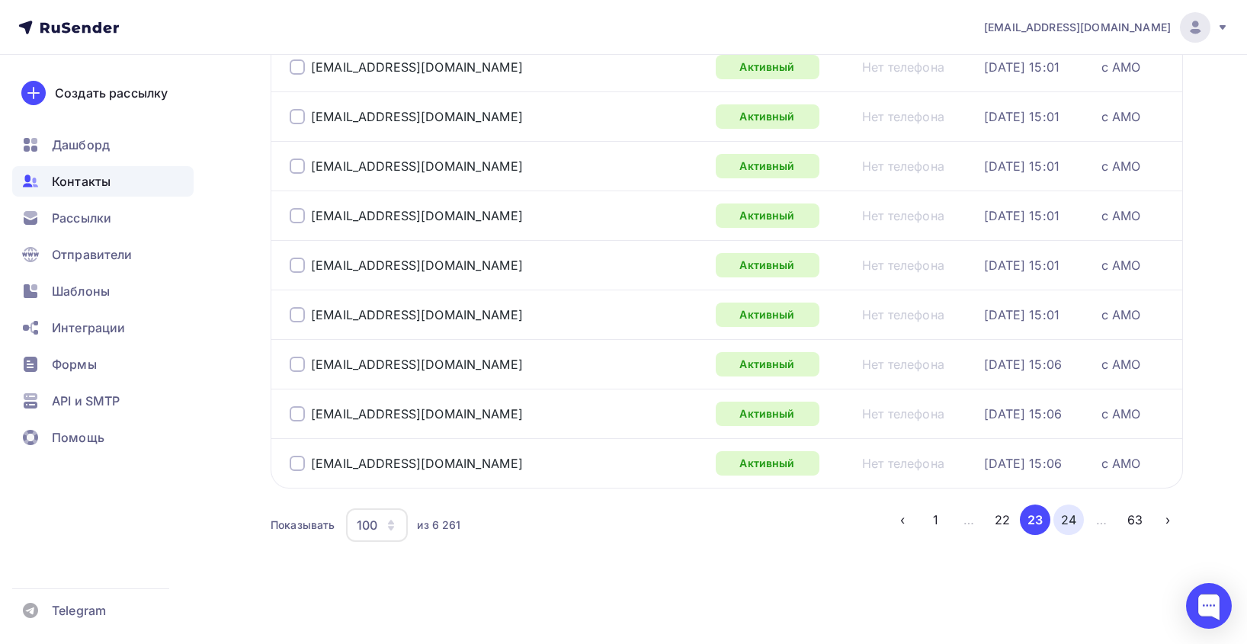
click at [1068, 509] on button "24" at bounding box center [1068, 519] width 30 height 30
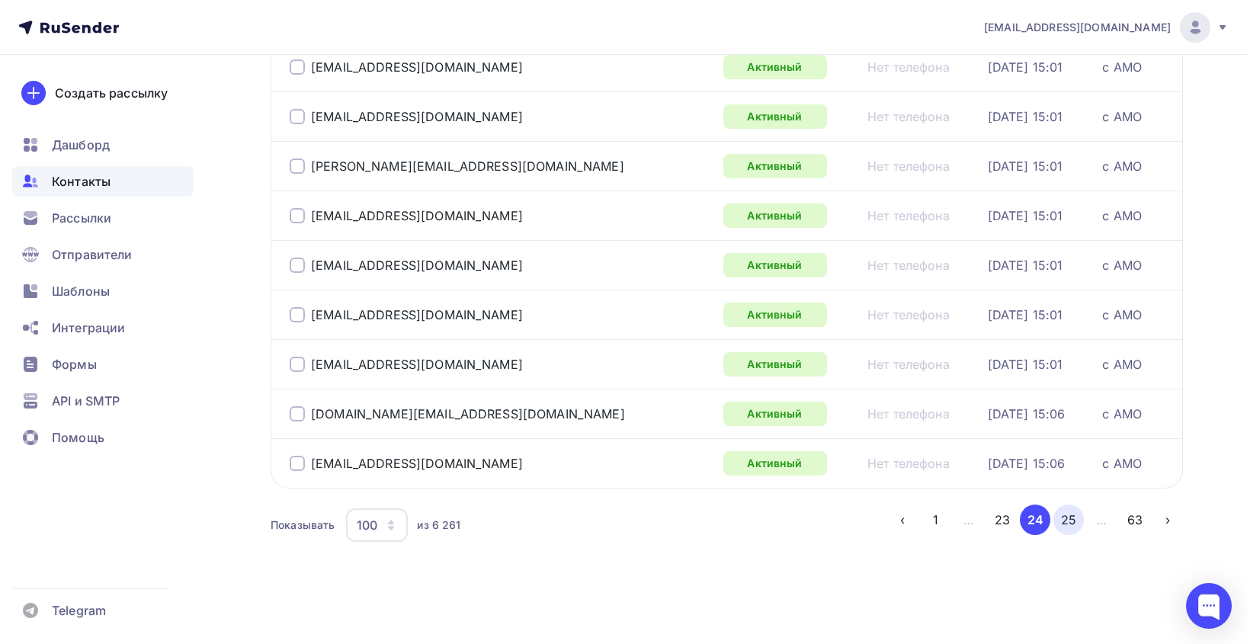
click at [1062, 525] on button "25" at bounding box center [1068, 519] width 30 height 30
click at [1064, 523] on button "26" at bounding box center [1068, 519] width 30 height 30
click at [1077, 518] on button "27" at bounding box center [1068, 519] width 30 height 30
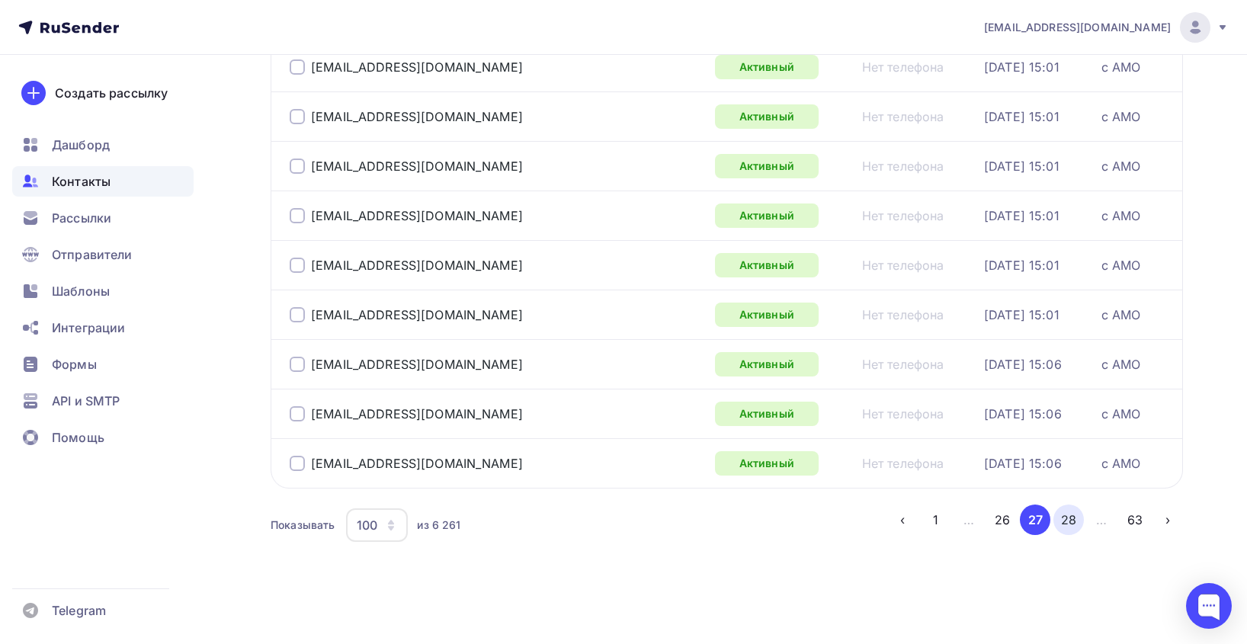
click at [1059, 517] on button "28" at bounding box center [1068, 519] width 30 height 30
click at [1073, 520] on button "29" at bounding box center [1068, 519] width 30 height 30
click at [1076, 511] on button "30" at bounding box center [1068, 519] width 30 height 30
